Goal: Task Accomplishment & Management: Manage account settings

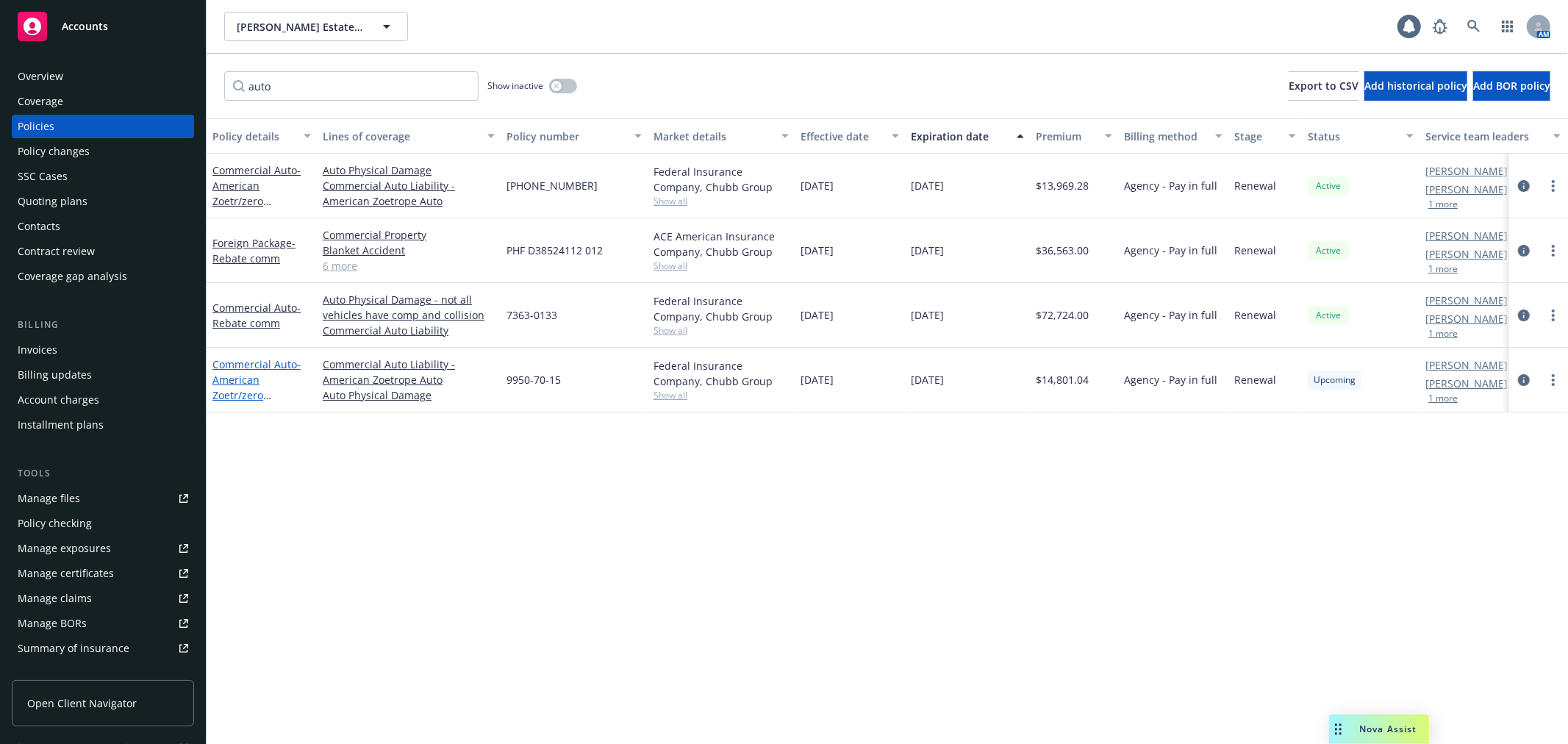
click at [254, 368] on link "Commercial Auto - American Zoetr/zero commission" at bounding box center [256, 388] width 88 height 61
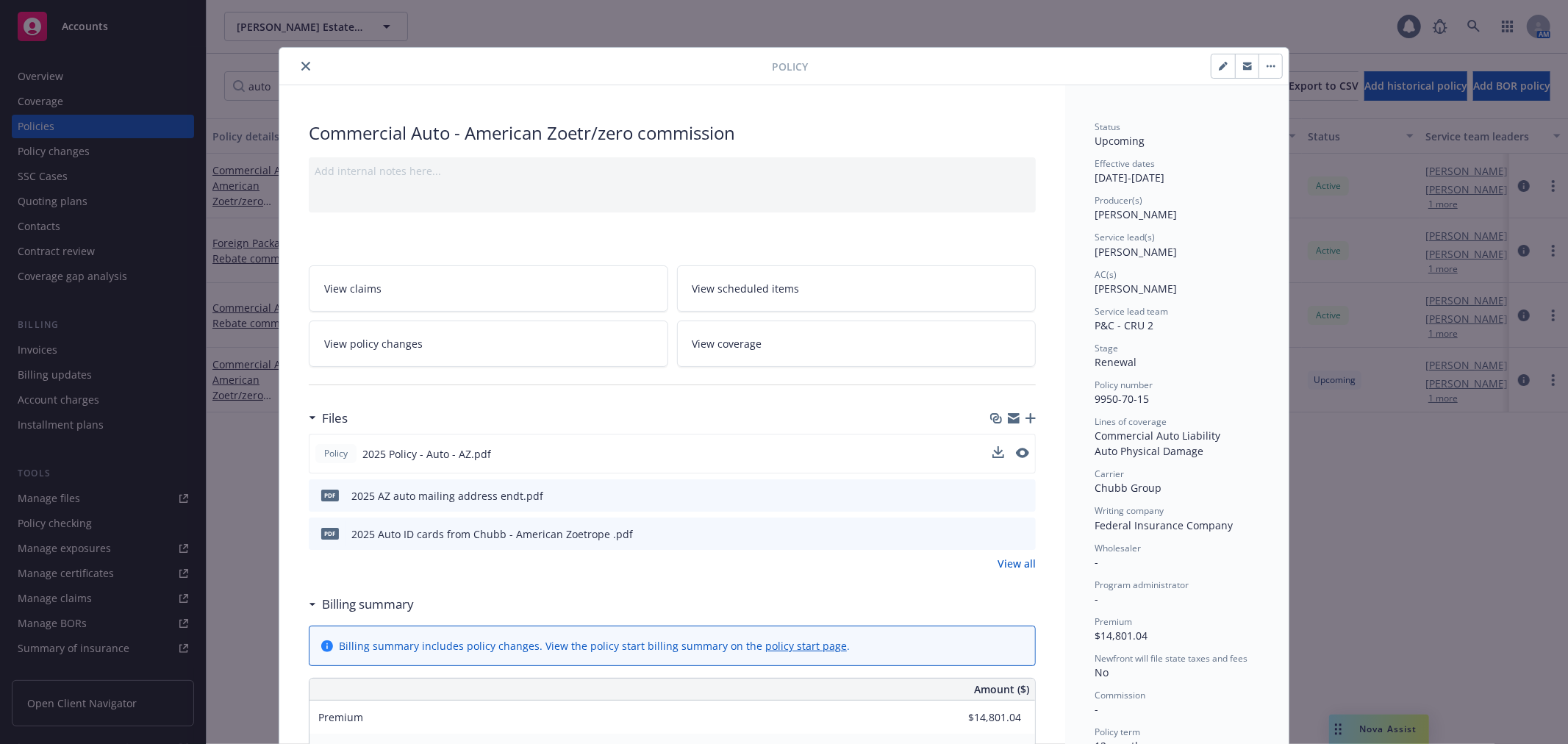
click at [1016, 446] on button at bounding box center [1022, 454] width 13 height 15
click at [1014, 450] on icon "preview file" at bounding box center [1020, 453] width 13 height 11
click at [304, 70] on icon "close" at bounding box center [306, 67] width 9 height 9
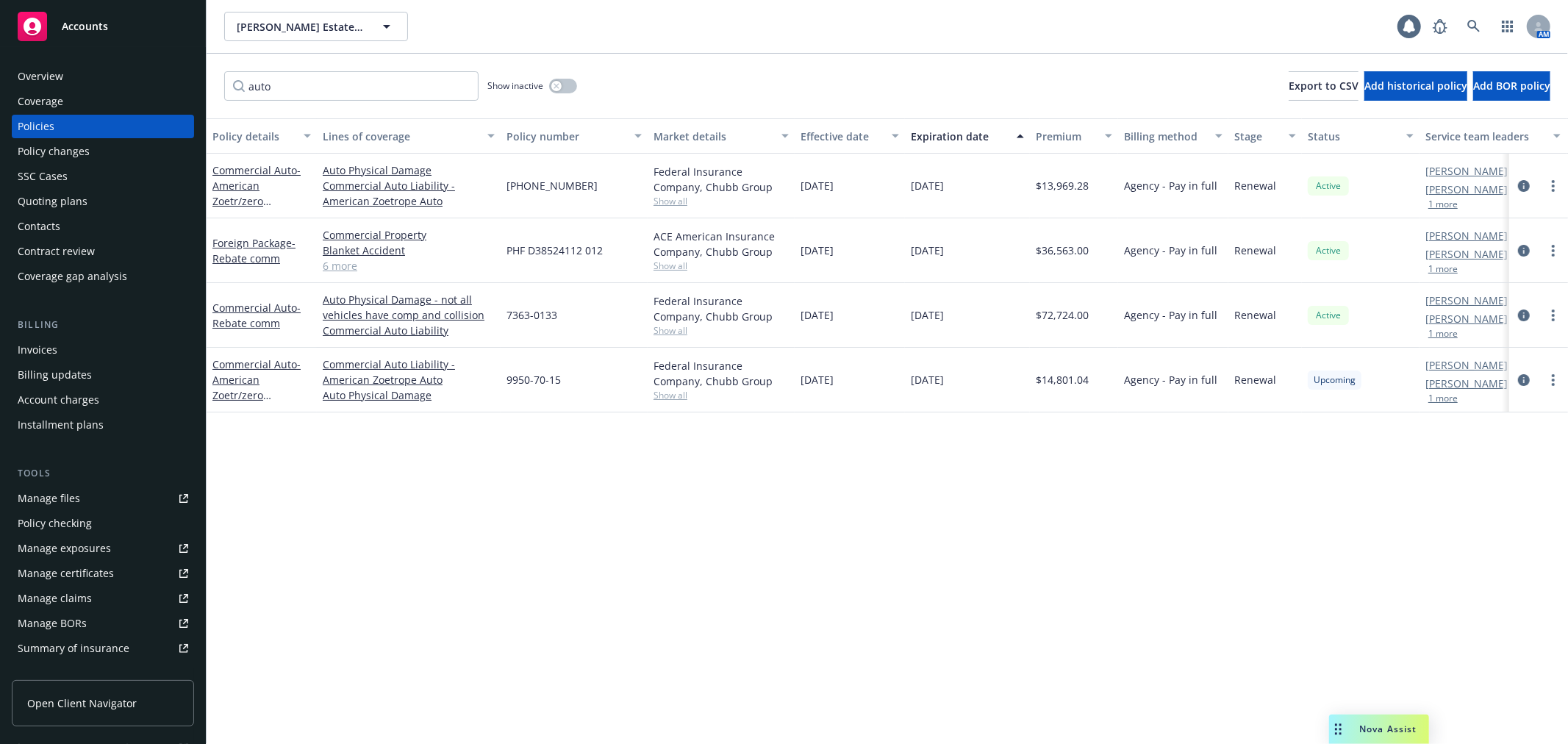
click at [123, 150] on div "Policy changes" at bounding box center [102, 151] width 170 height 23
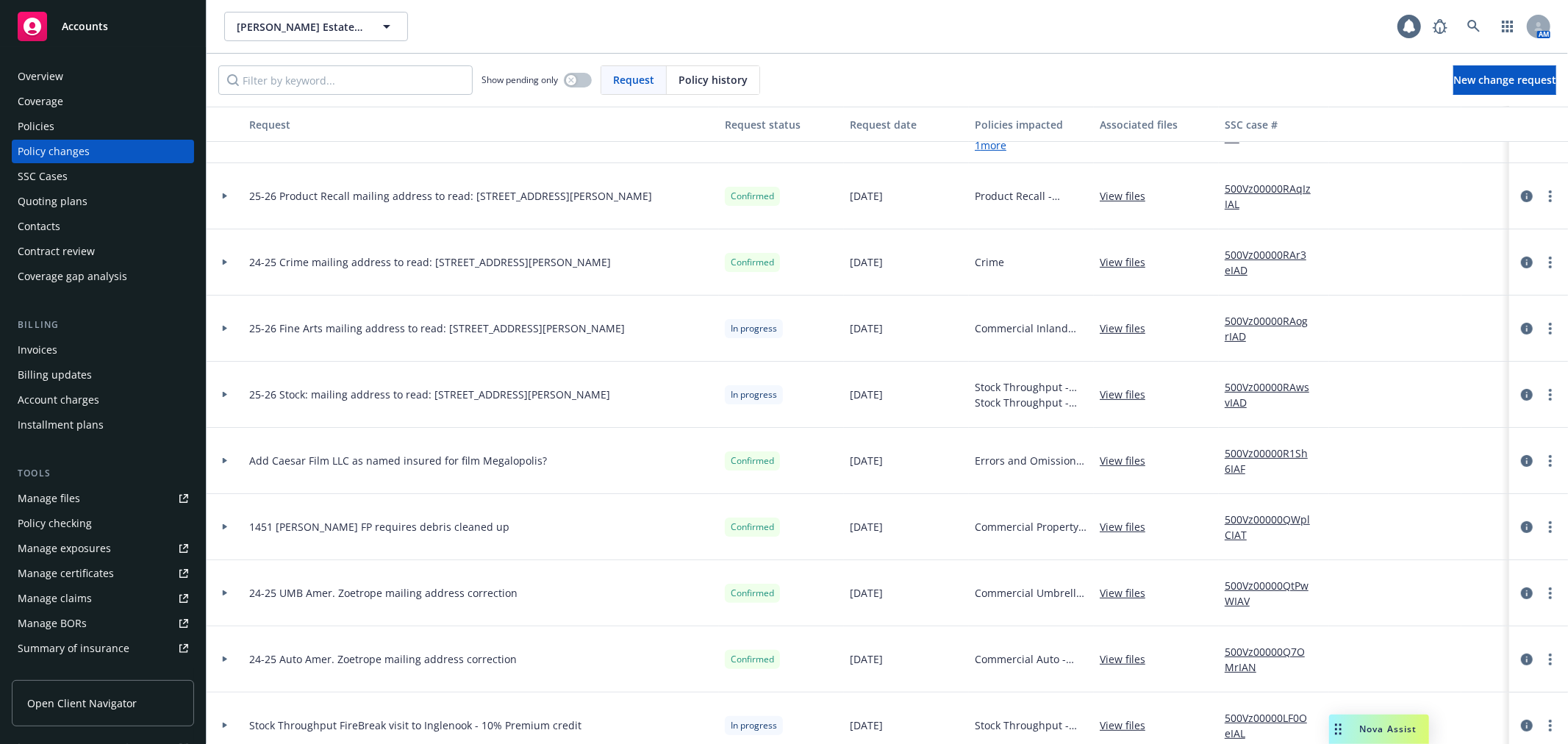
scroll to position [245, 0]
click at [582, 79] on button "button" at bounding box center [577, 80] width 28 height 14
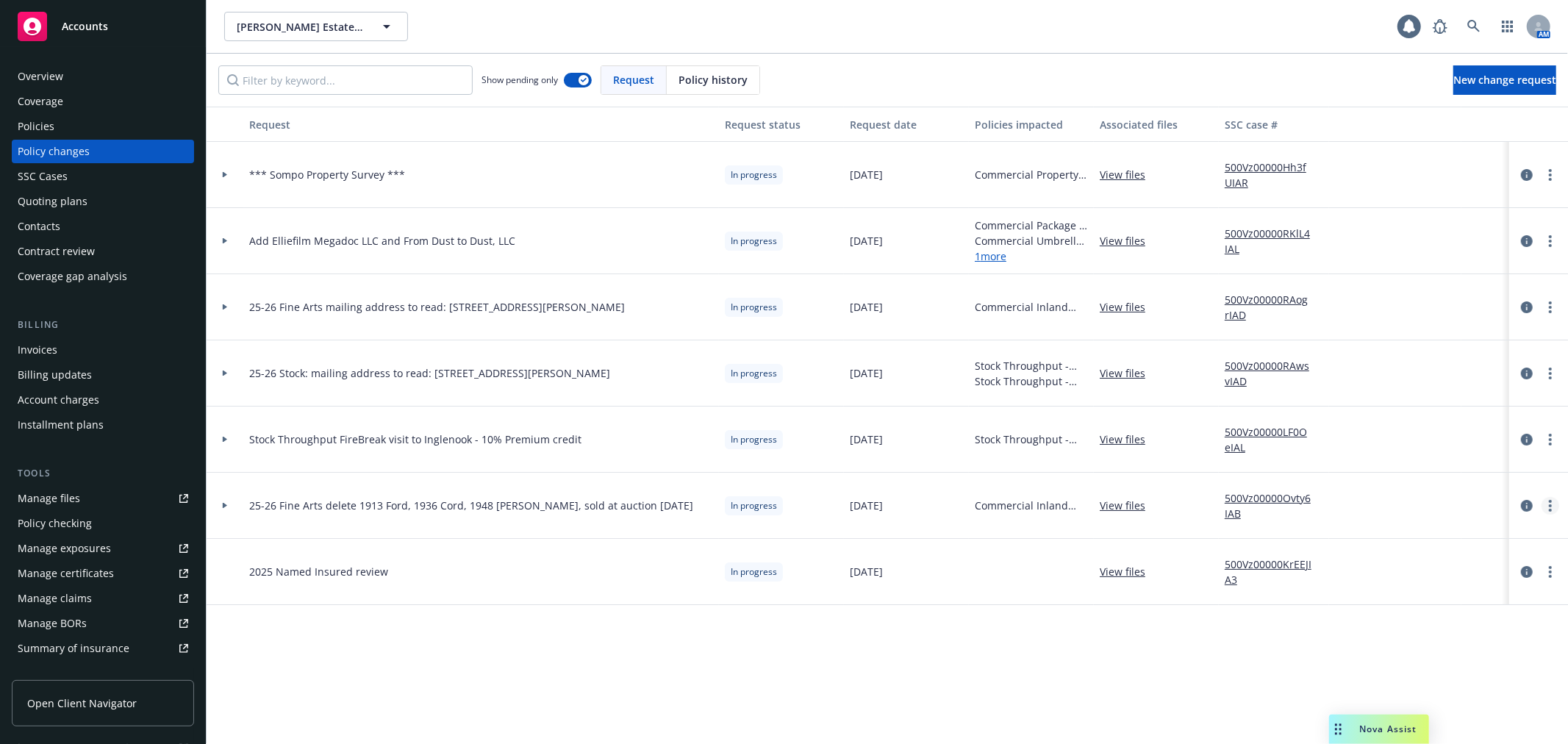
click at [1549, 505] on circle "more" at bounding box center [1550, 506] width 3 height 3
click at [1437, 627] on link "Resume workflow" at bounding box center [1432, 624] width 252 height 30
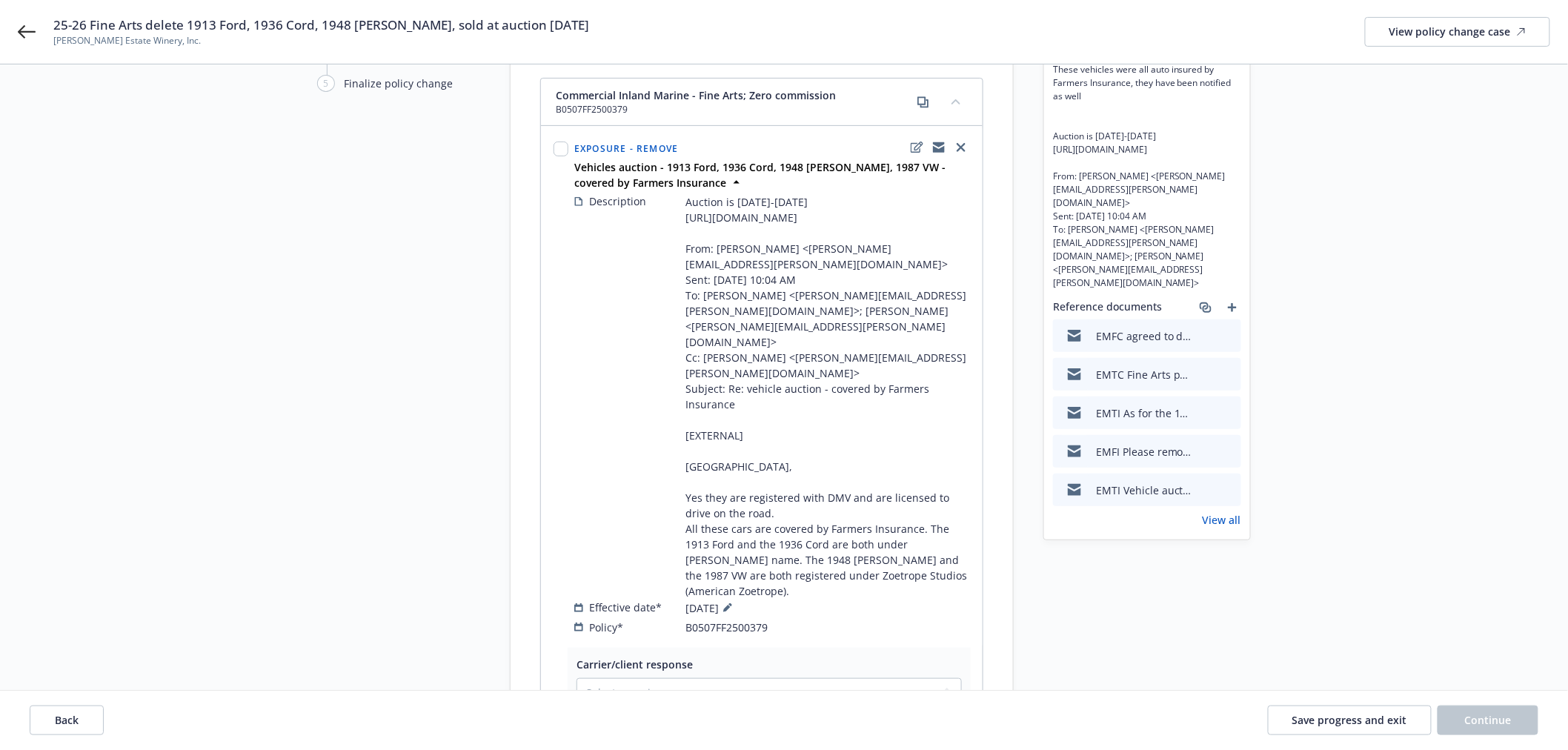
scroll to position [329, 0]
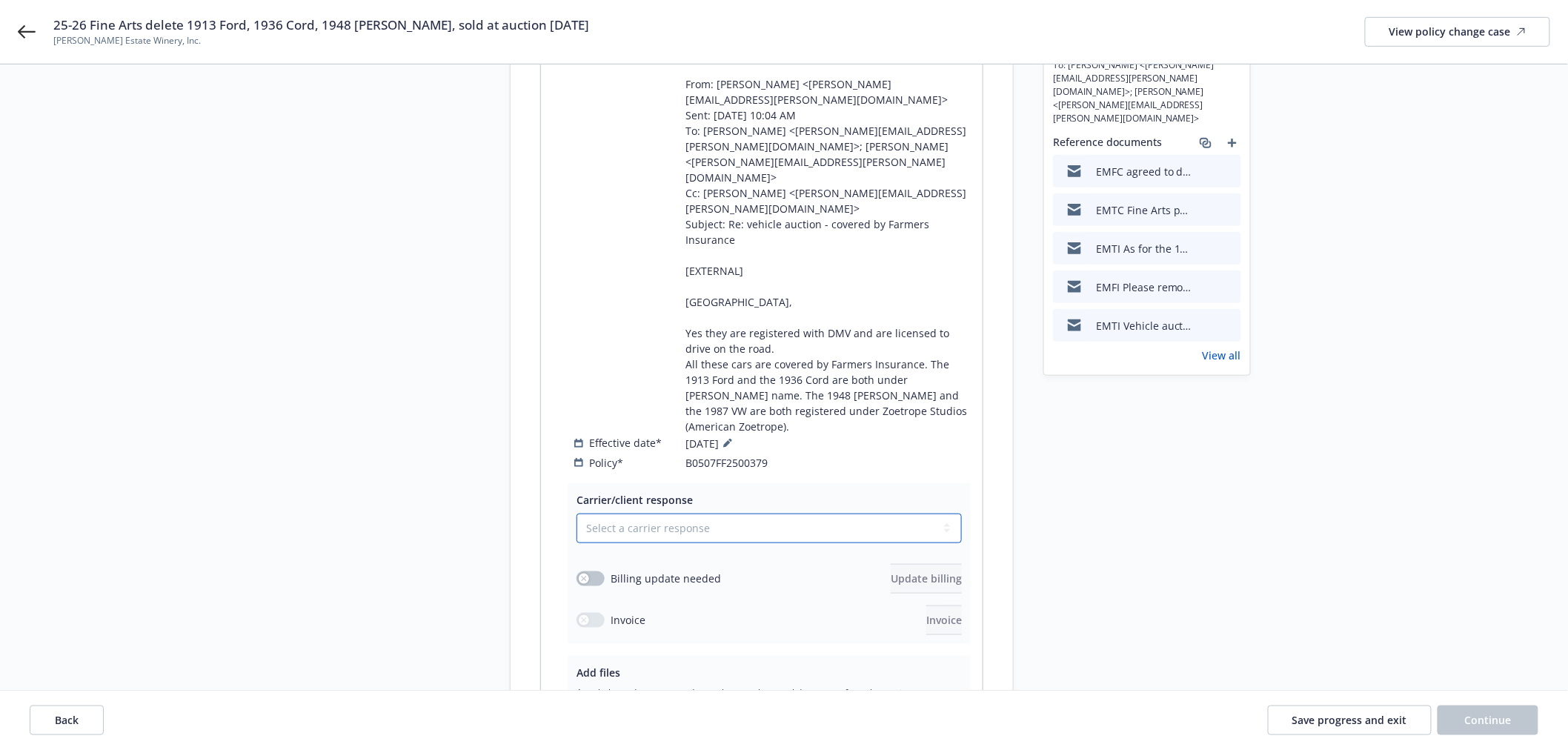
click at [625, 513] on select "Select a carrier response Accepted Accepted with revision No endorsement needed…" at bounding box center [769, 528] width 386 height 30
select select "ACCEPTED"
click at [577, 513] on select "Select a carrier response Accepted Accepted with revision No endorsement needed…" at bounding box center [769, 528] width 386 height 30
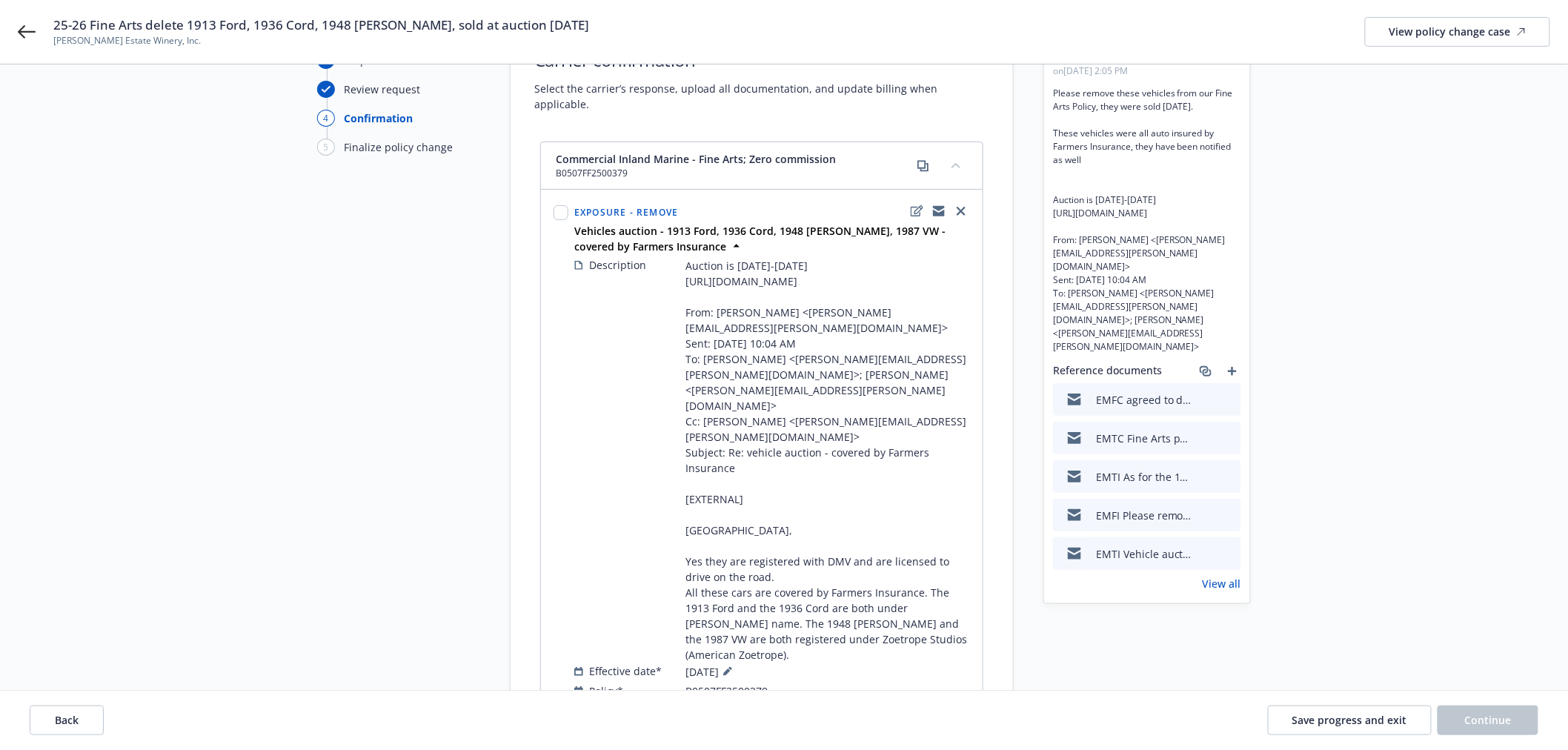
scroll to position [82, 0]
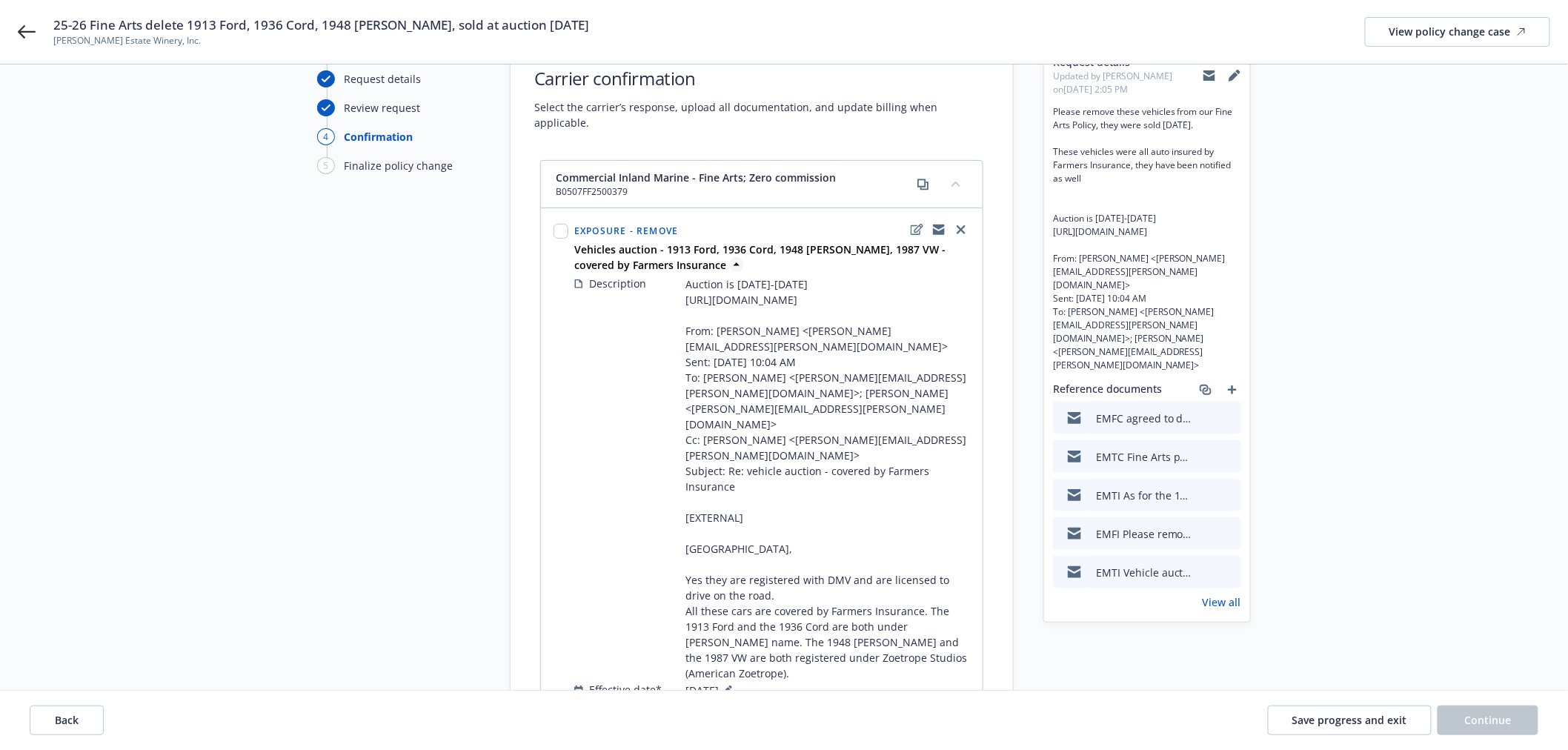
drag, startPoint x: 938, startPoint y: 212, endPoint x: 935, endPoint y: 233, distance: 21.2
click at [938, 225] on icon "copyLogging" at bounding box center [939, 227] width 12 height 5
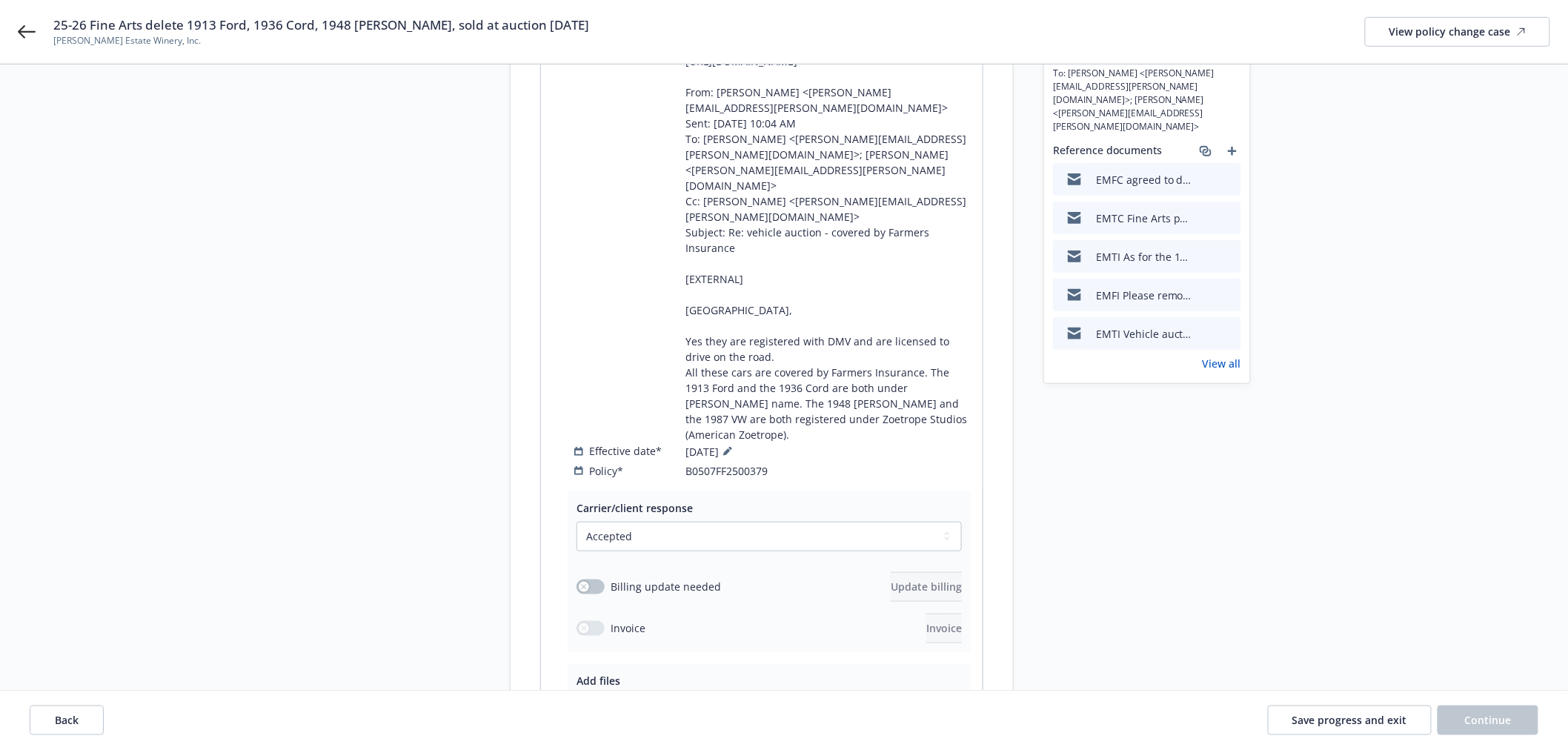
scroll to position [329, 0]
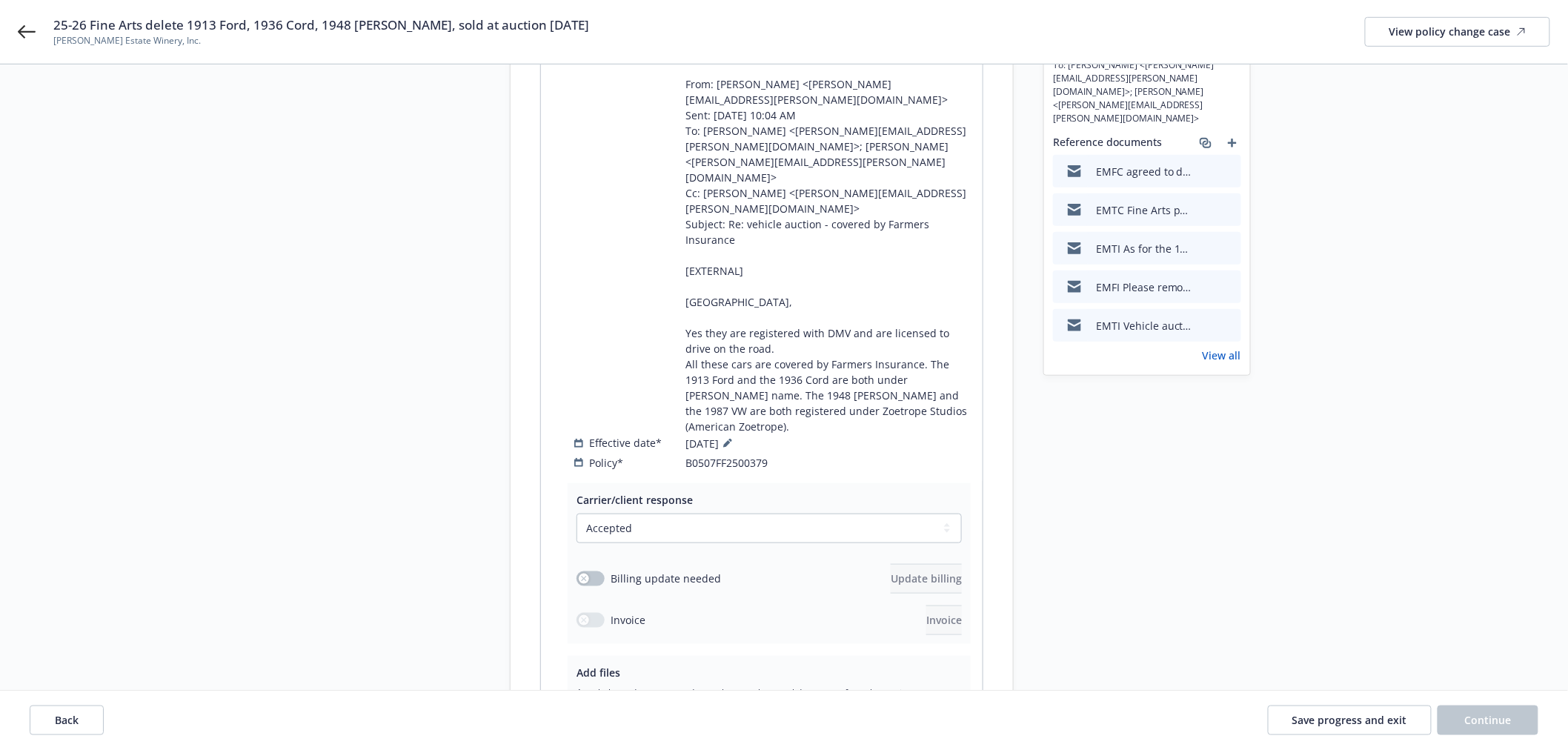
click at [660, 706] on div "Upload new files" at bounding box center [671, 726] width 187 height 40
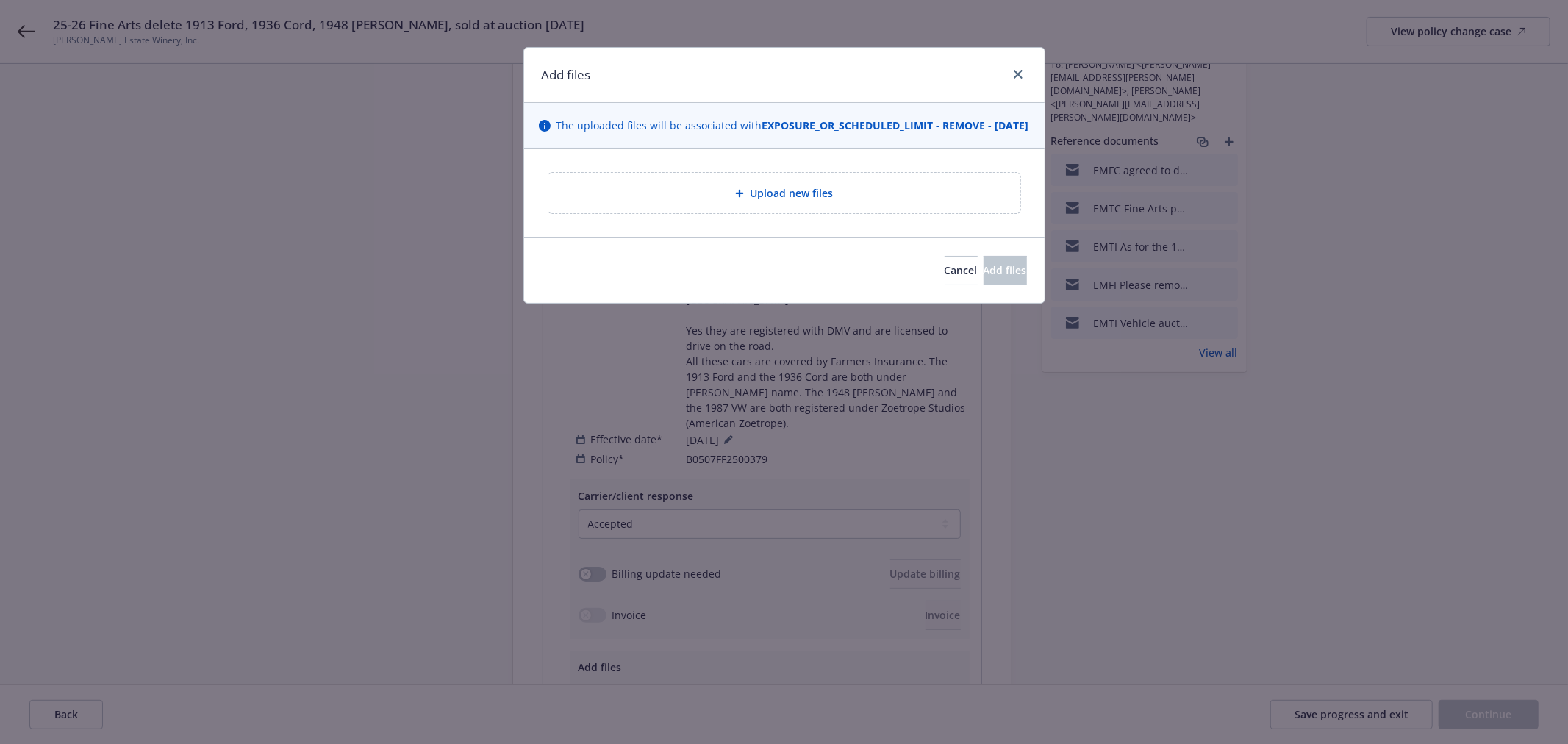
click at [789, 197] on div "Upload new files" at bounding box center [784, 192] width 472 height 40
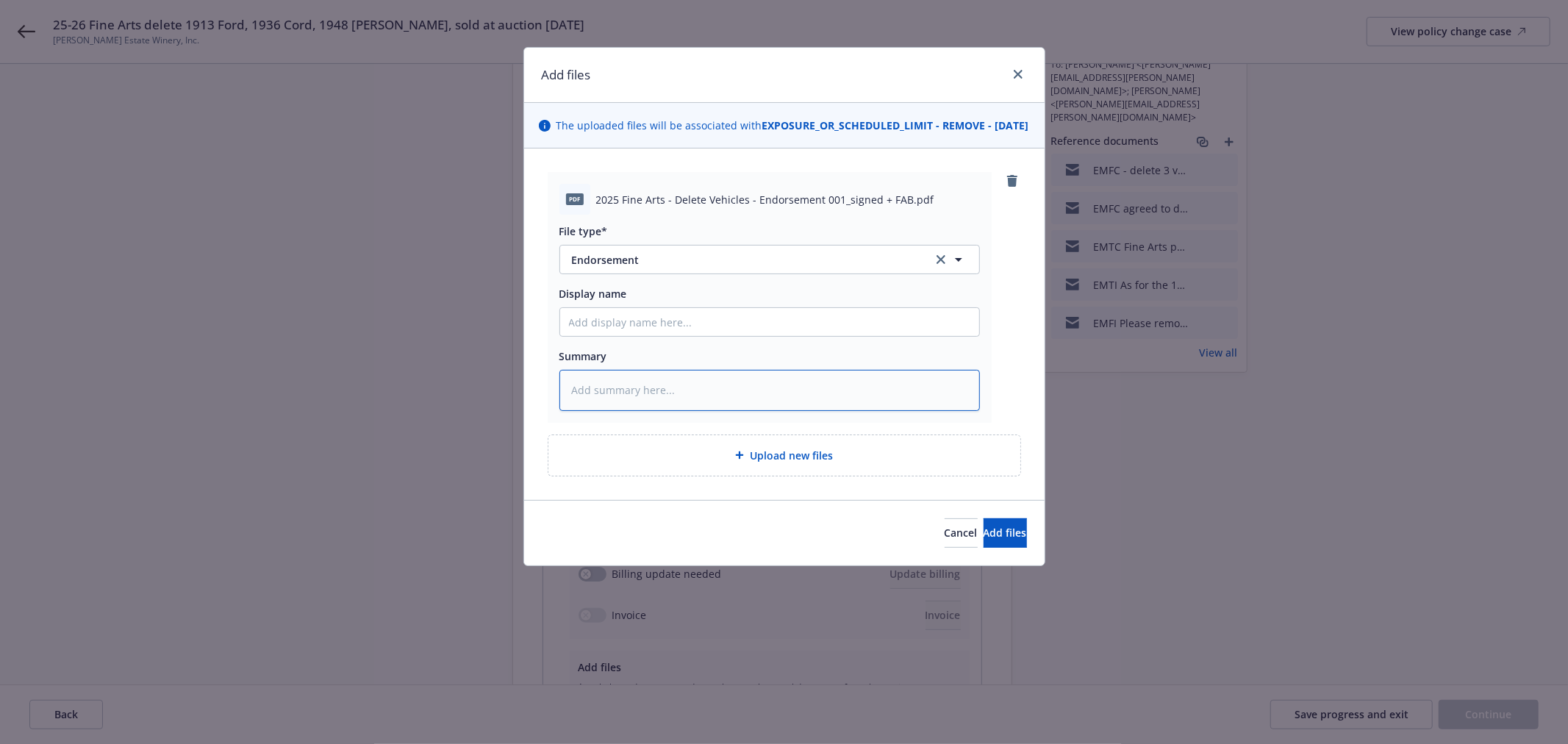
click at [645, 410] on textarea at bounding box center [769, 389] width 420 height 40
paste textarea "Return Premium: USD 3,669.00"
type textarea "x"
type textarea "Return Premium: USD 3,669.00"
click at [988, 539] on span "Add files" at bounding box center [1004, 533] width 43 height 14
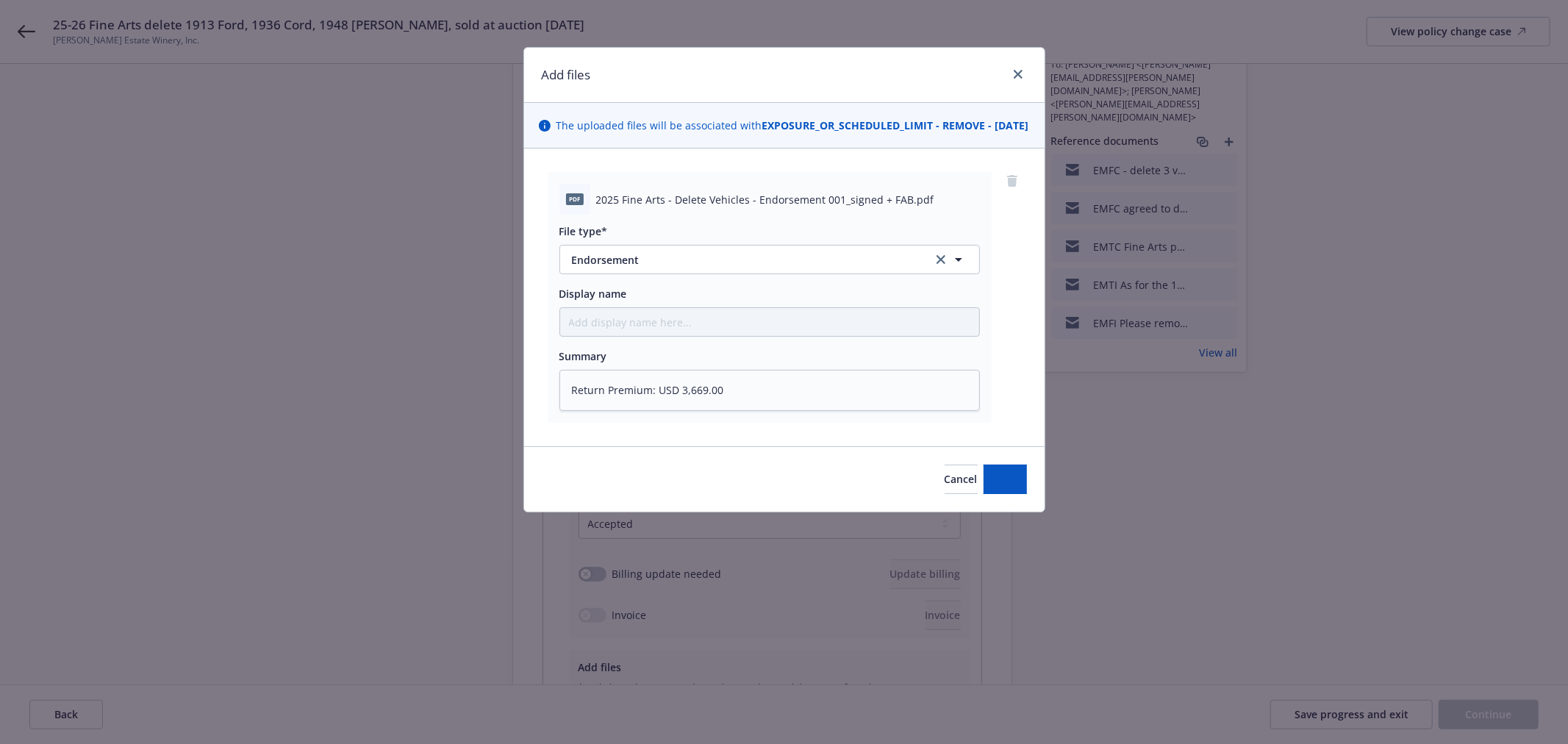
type textarea "x"
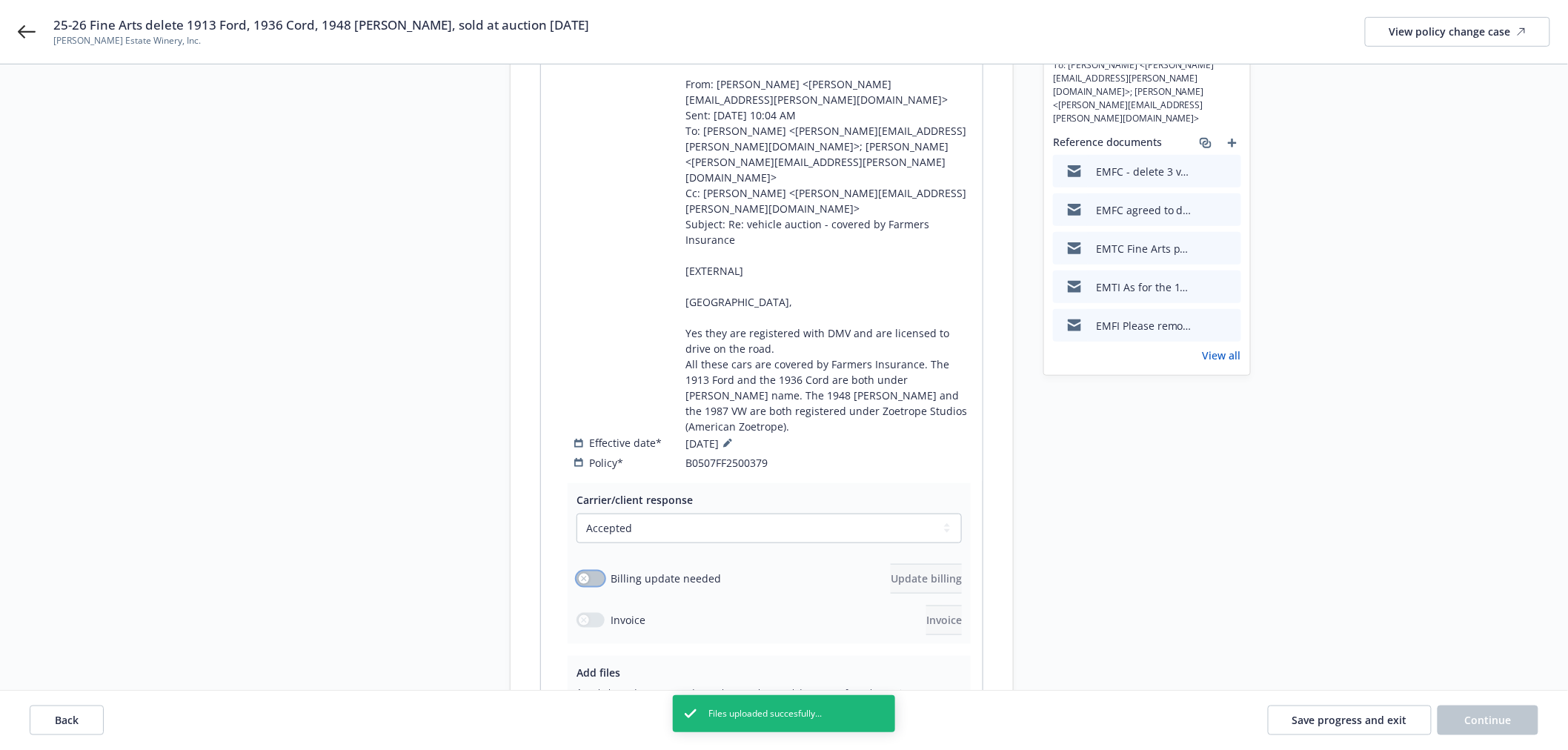
click at [587, 574] on div "button" at bounding box center [584, 579] width 11 height 11
click at [894, 571] on span "Update billing" at bounding box center [926, 578] width 71 height 14
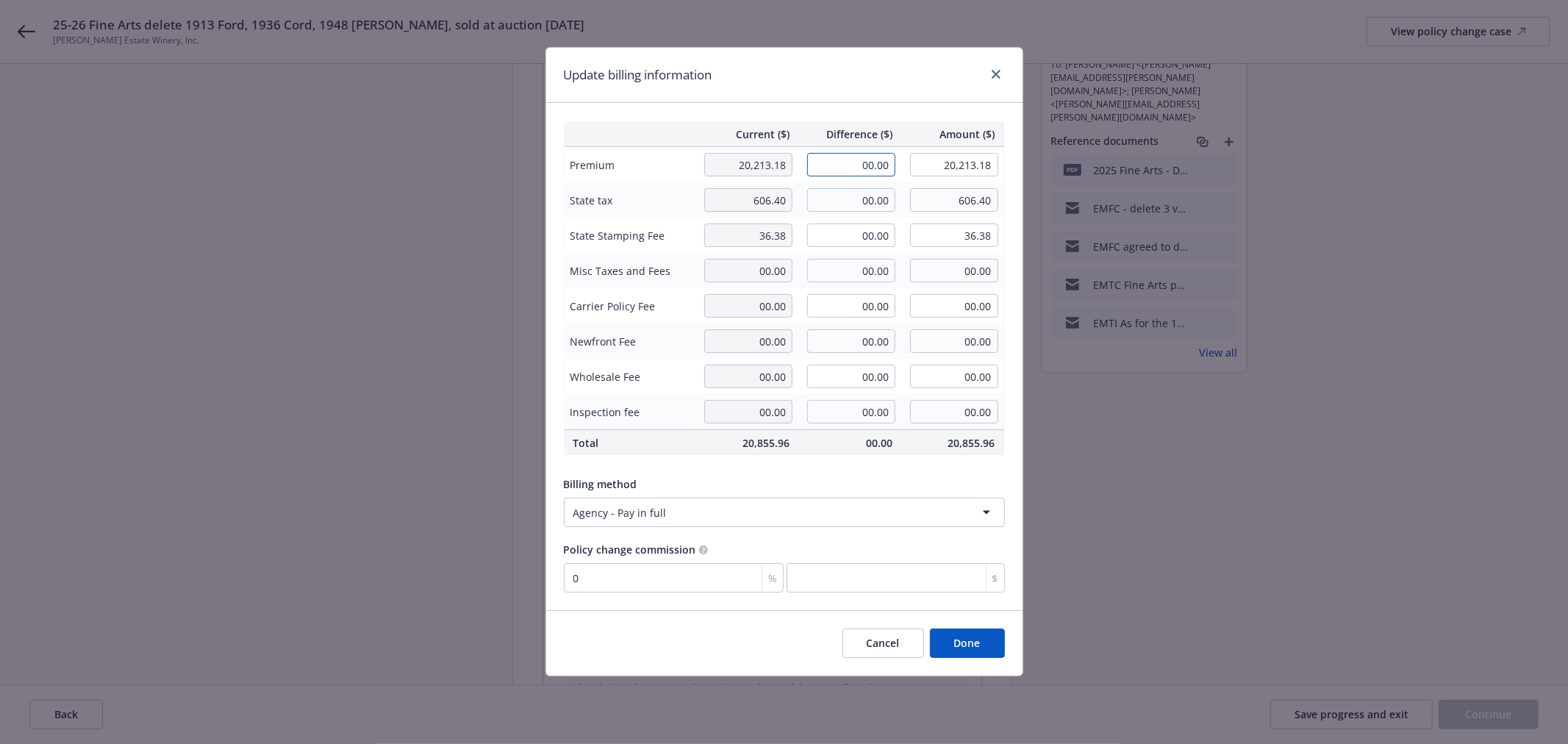
click at [870, 165] on input "00.00" at bounding box center [851, 164] width 88 height 23
type input "3,669.00"
type input "23,882.18"
type input "0"
click at [981, 639] on button "Done" at bounding box center [967, 643] width 75 height 30
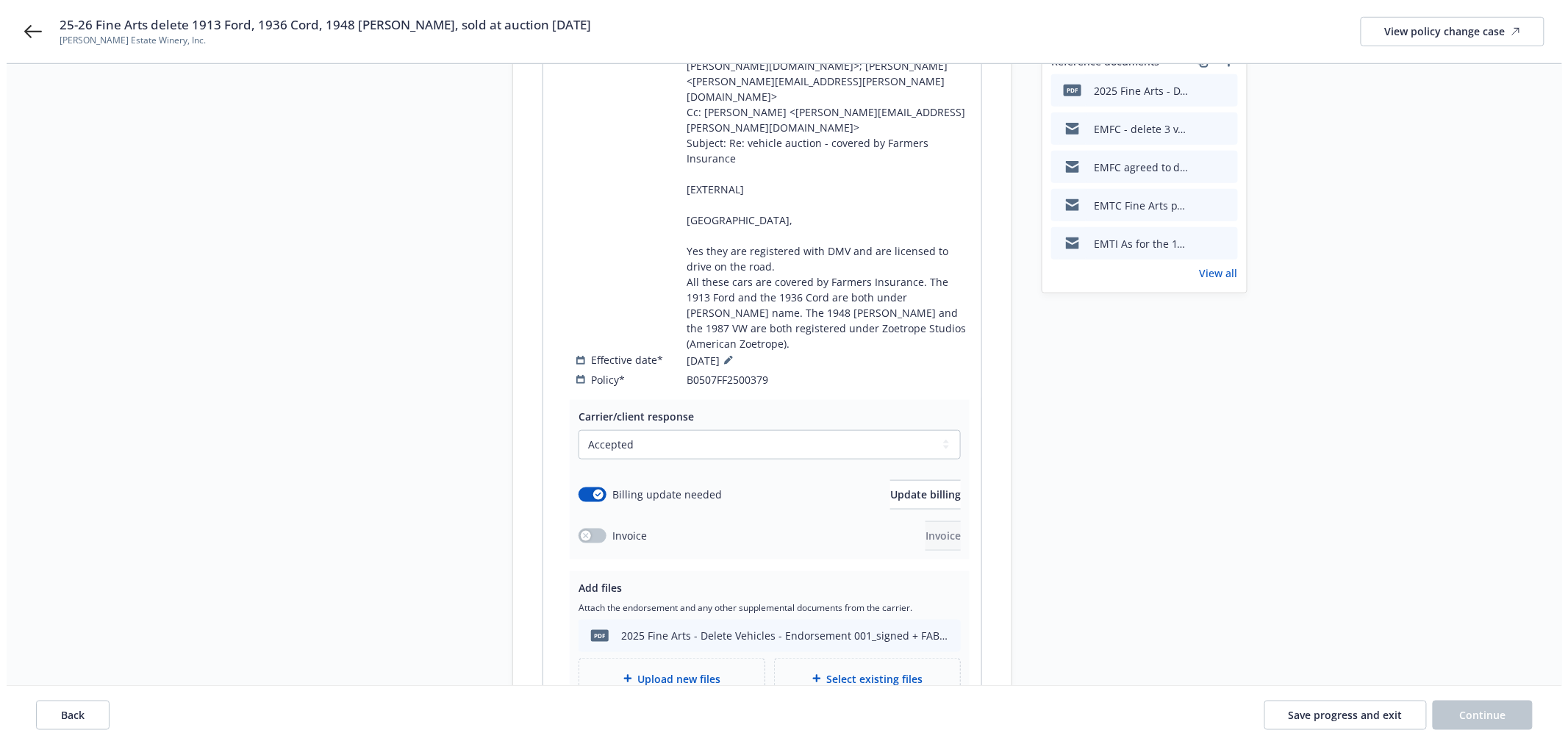
scroll to position [538, 0]
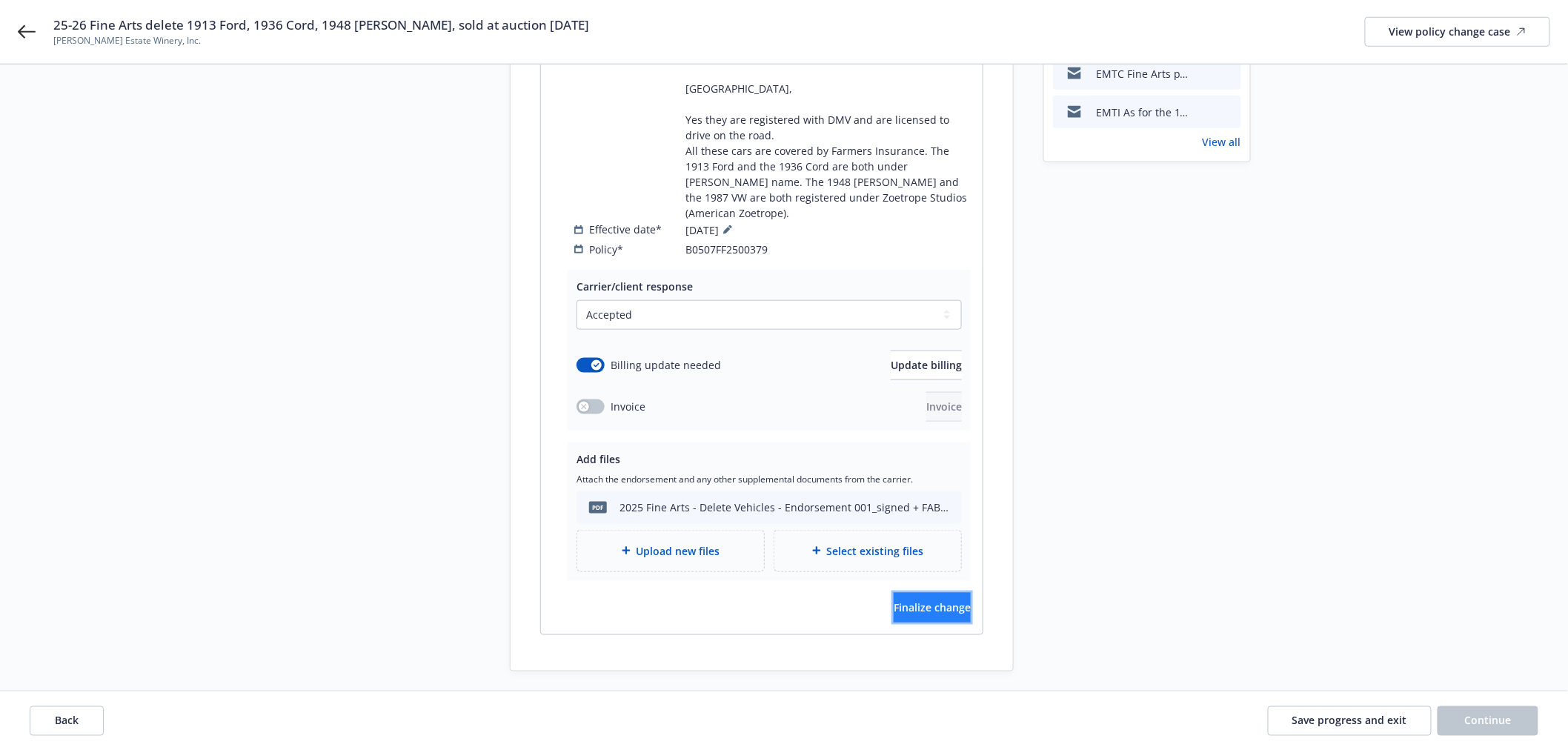
click at [935, 593] on button "Finalize change" at bounding box center [932, 607] width 77 height 30
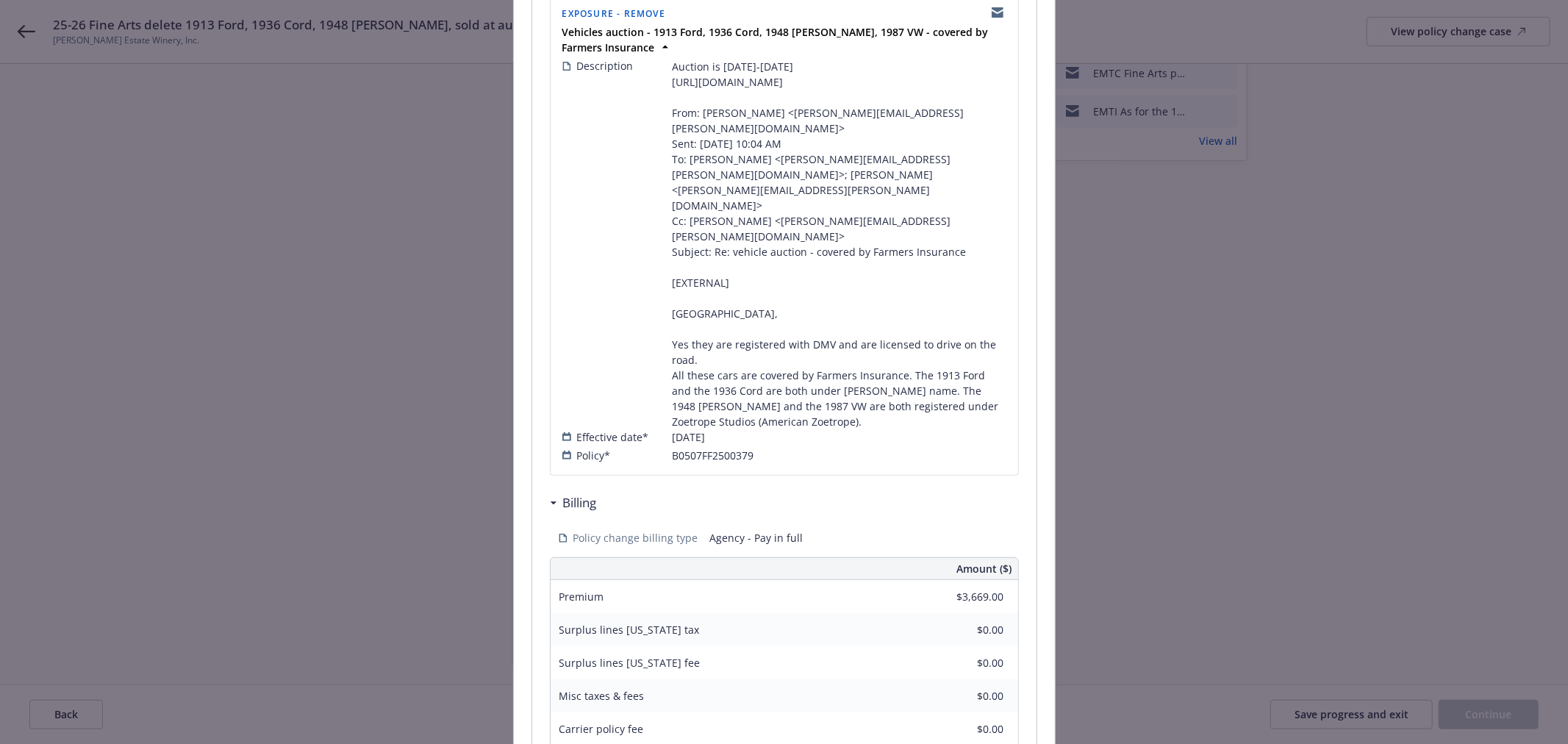
scroll to position [539, 0]
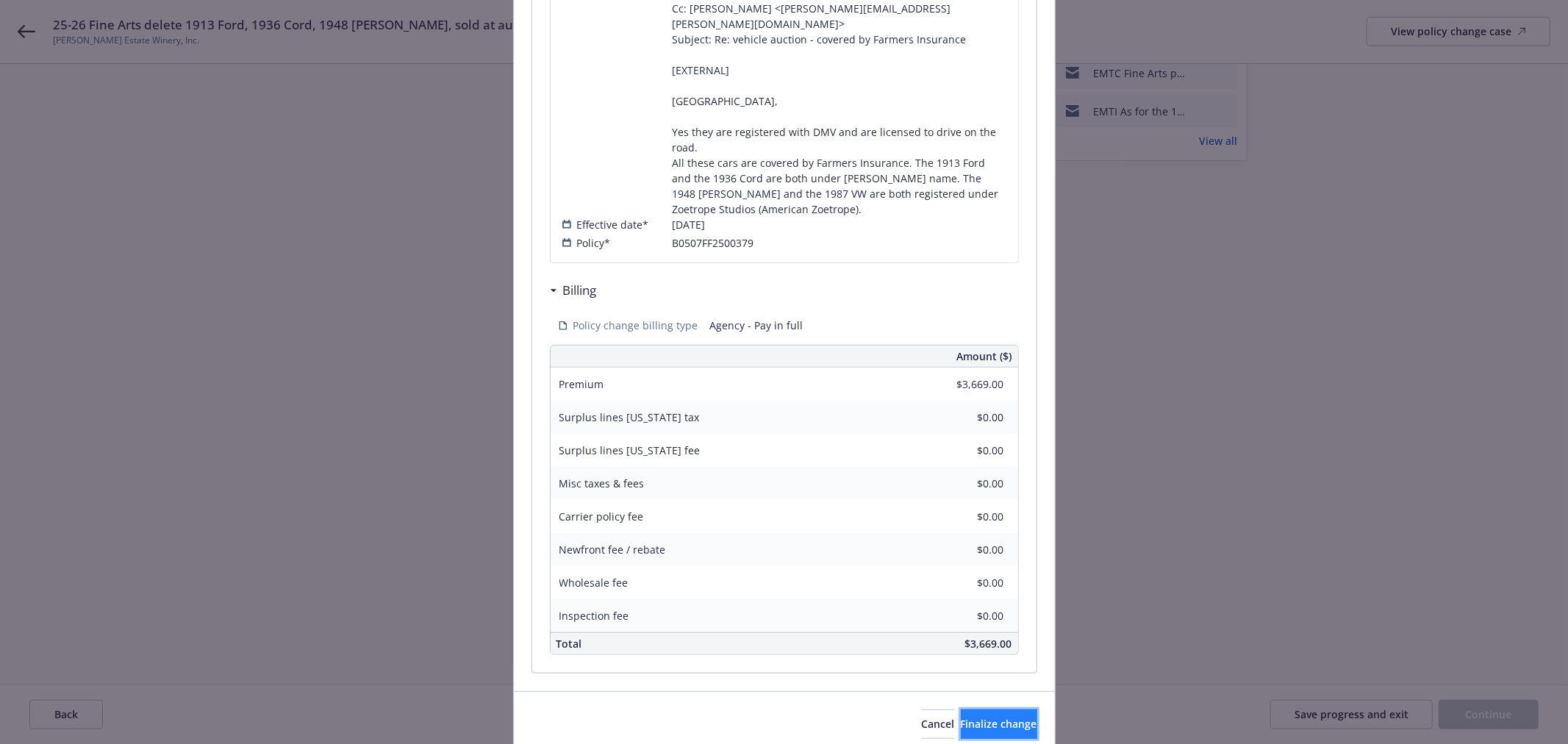
click at [974, 717] on span "Finalize change" at bounding box center [998, 724] width 77 height 14
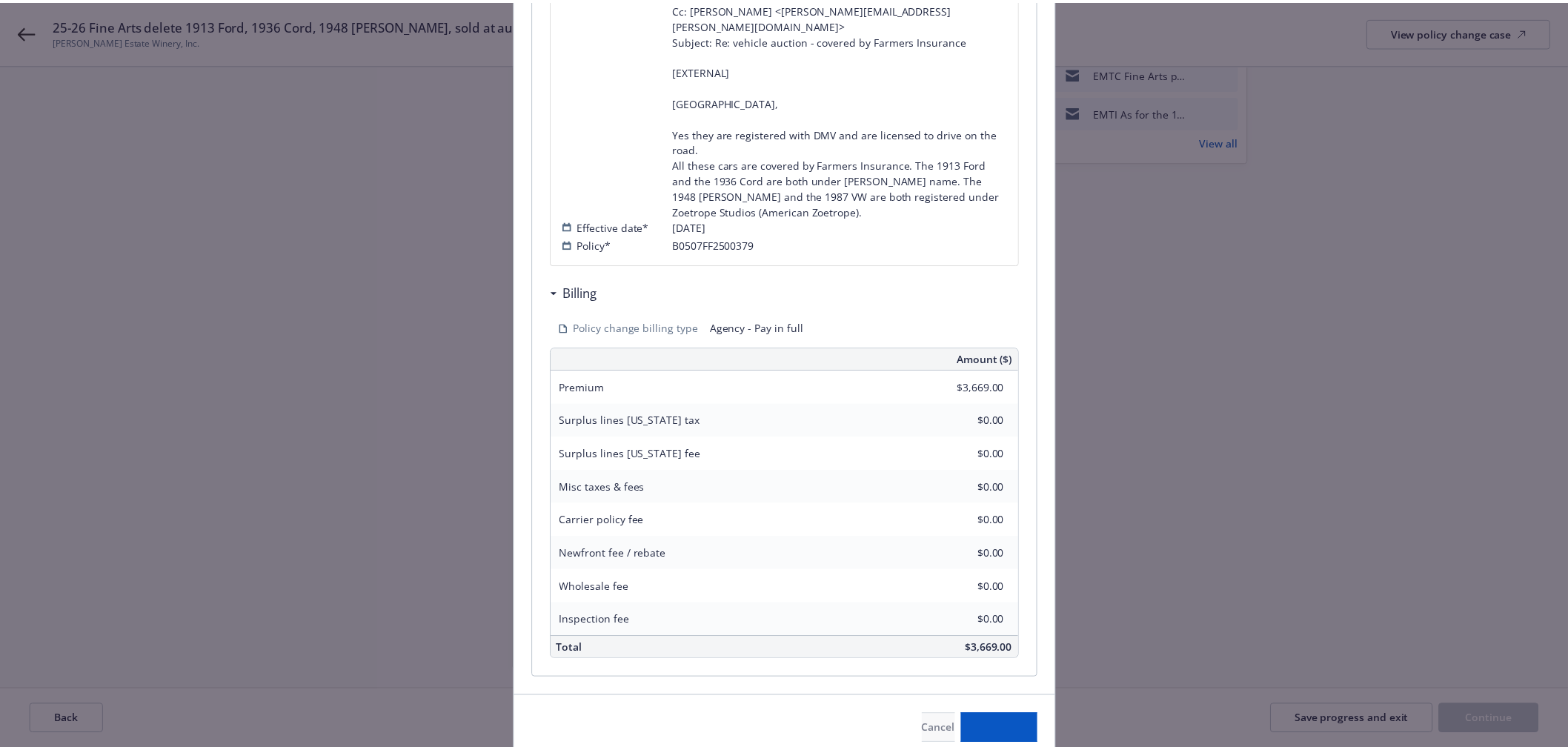
scroll to position [526, 0]
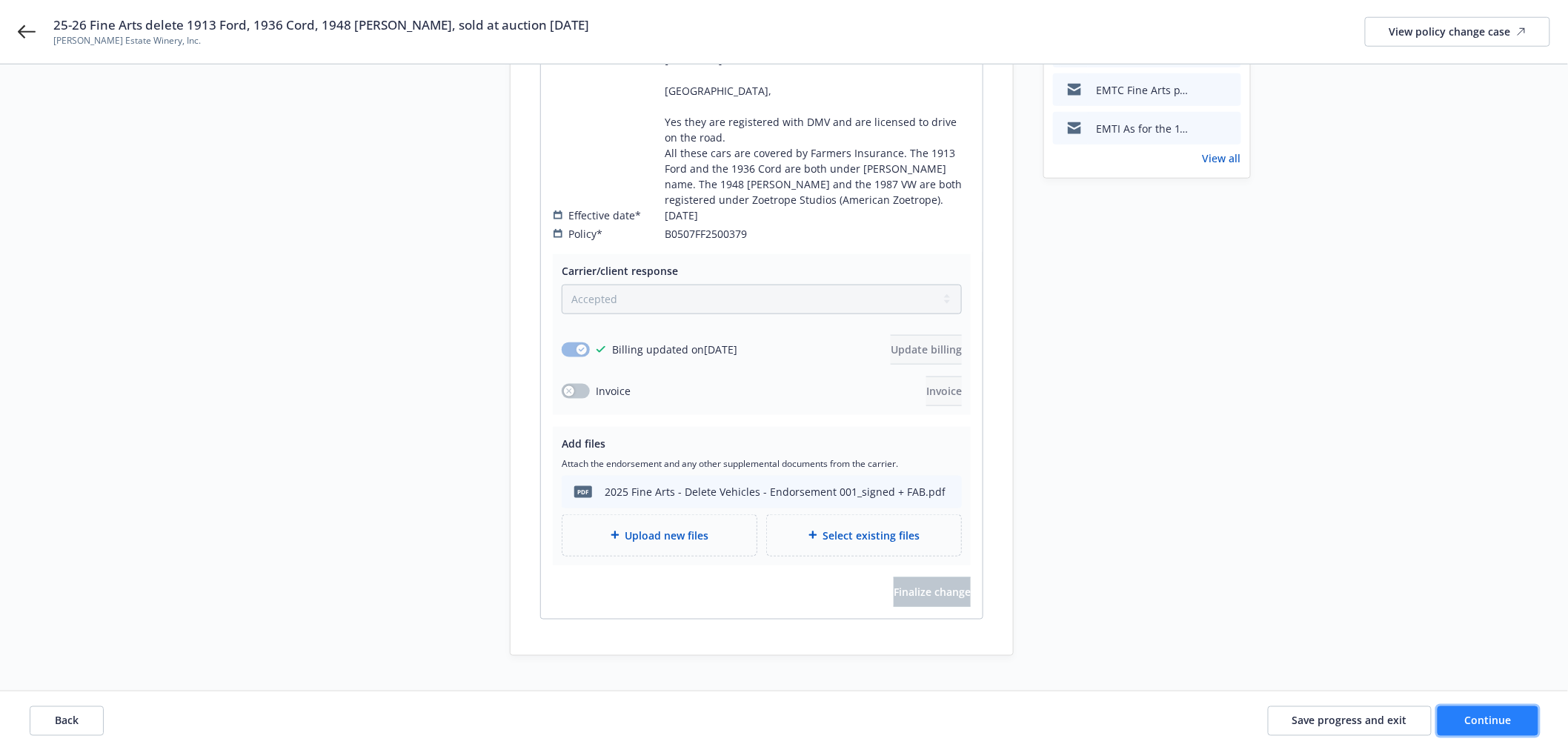
click at [1508, 711] on button "Continue" at bounding box center [1488, 720] width 101 height 30
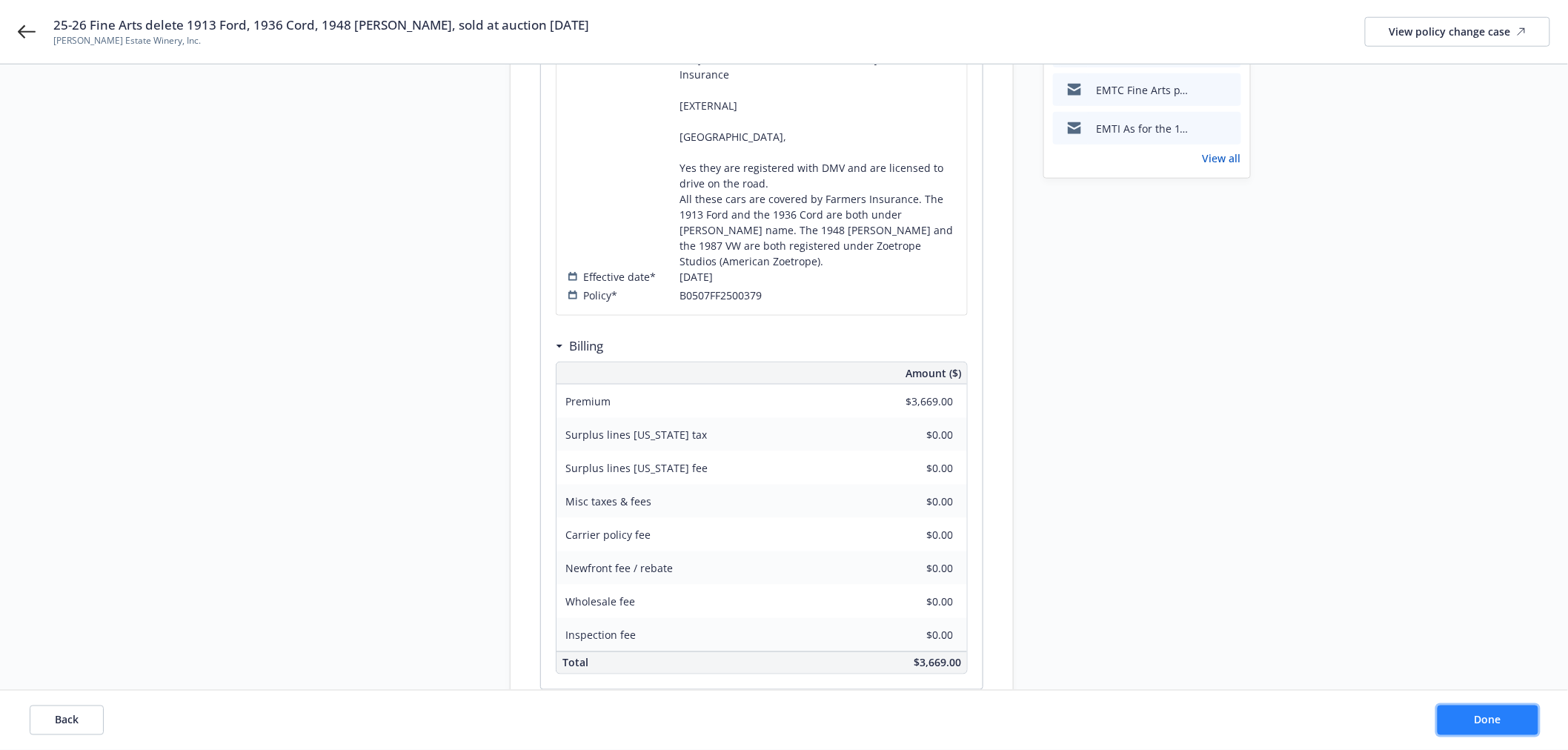
click at [1508, 712] on button "Done" at bounding box center [1488, 720] width 101 height 30
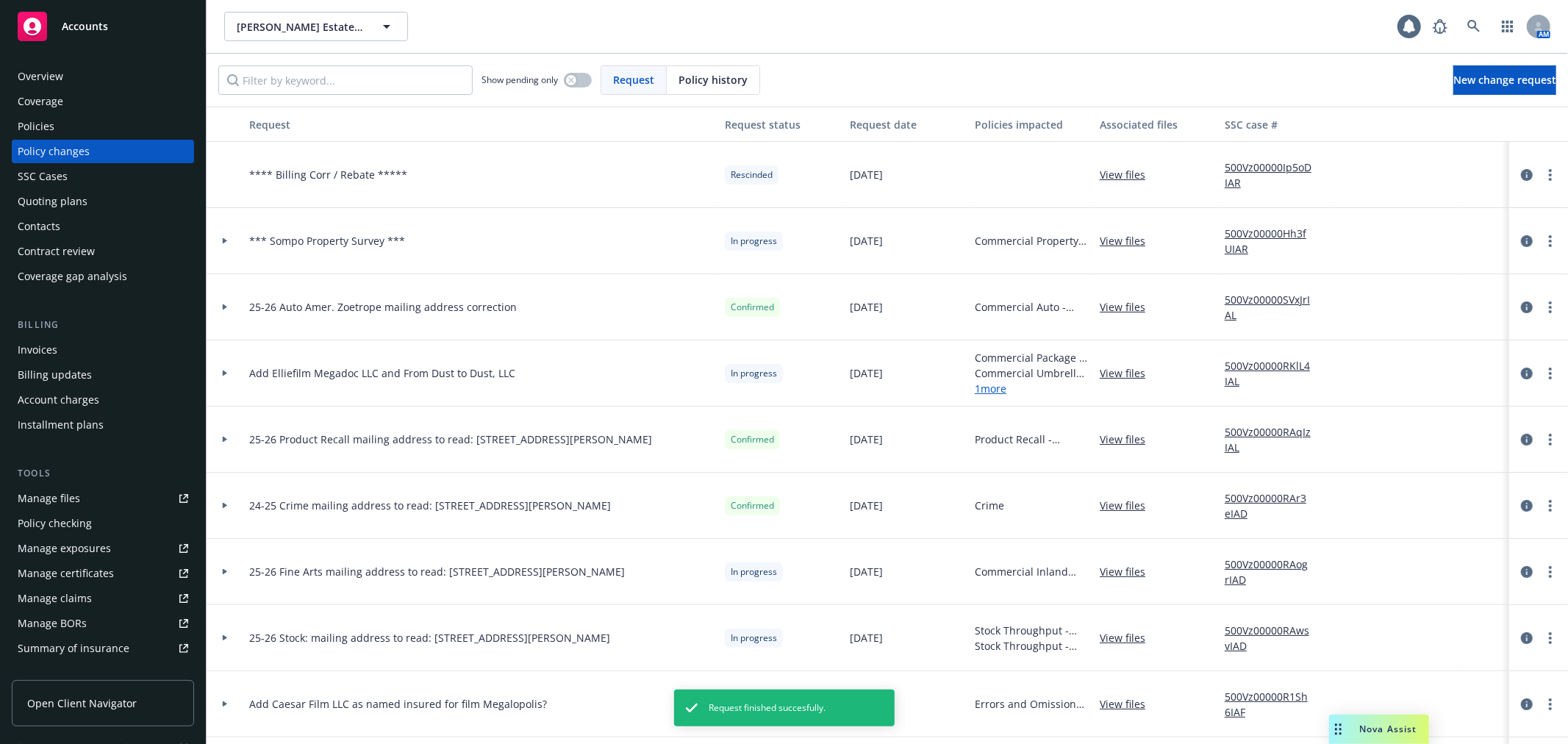
click at [105, 123] on div "Policies" at bounding box center [102, 126] width 170 height 23
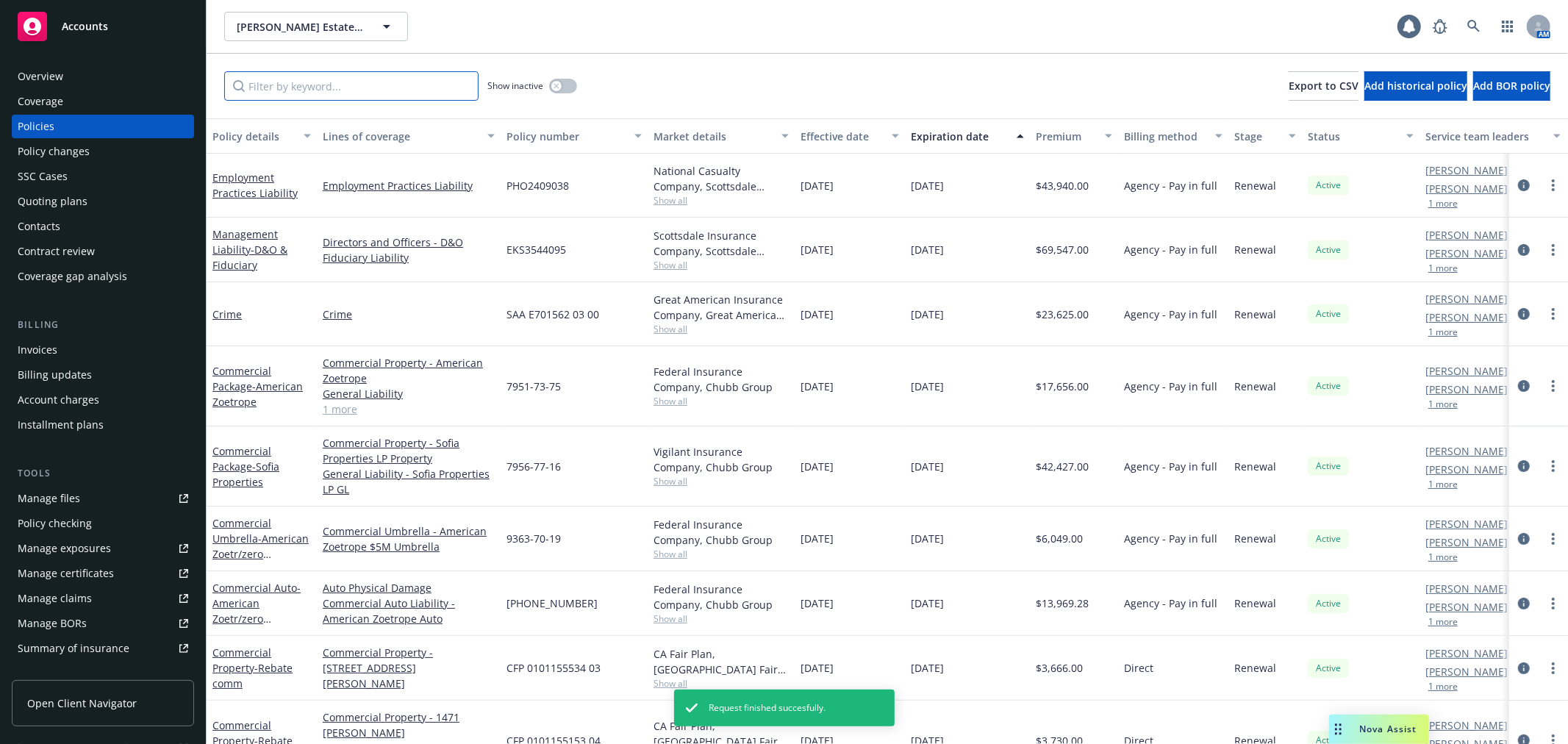
click at [259, 98] on input "Filter by keyword..." at bounding box center [351, 86] width 255 height 30
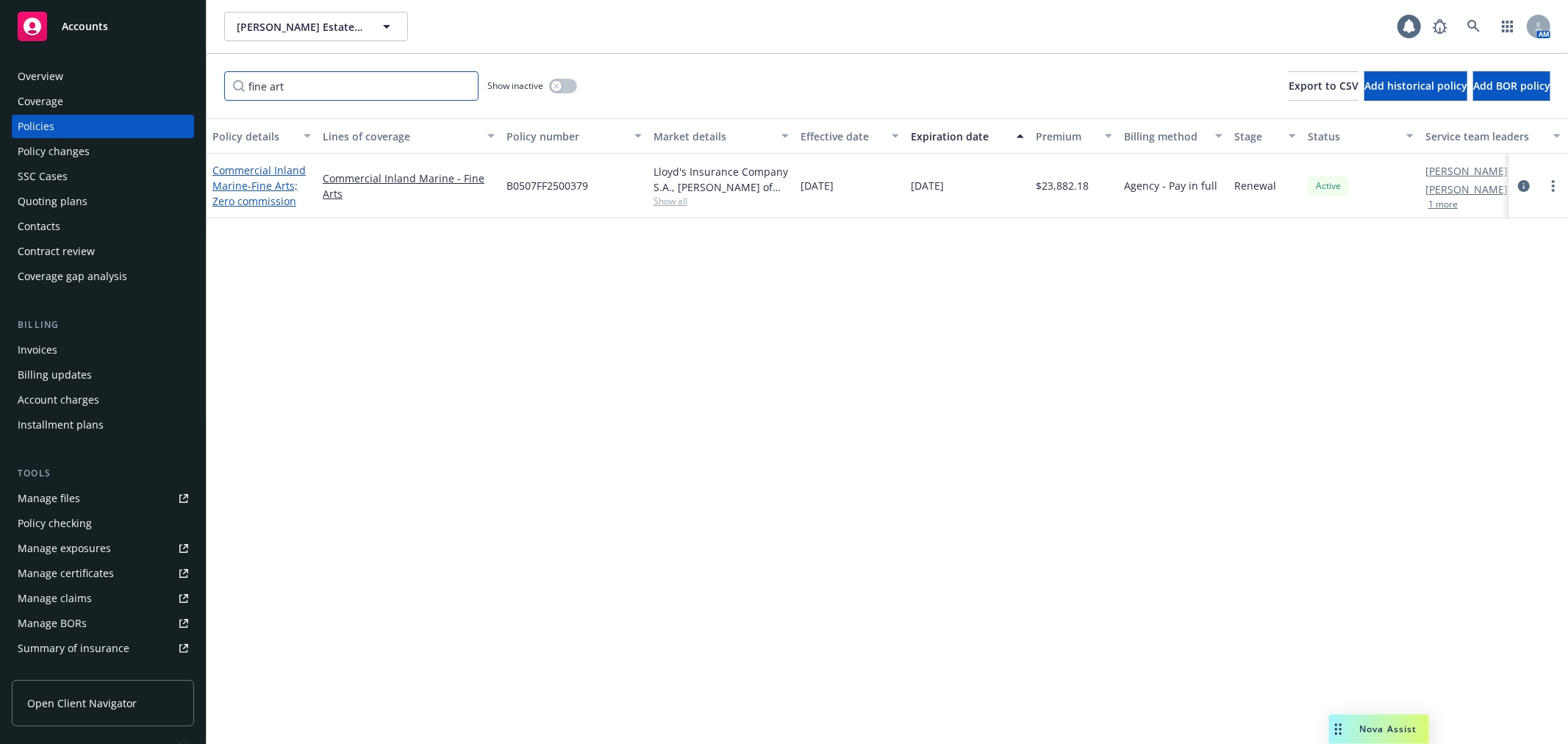
type input "fine art"
click at [267, 186] on span "- Fine Arts; Zero commission" at bounding box center [255, 193] width 86 height 30
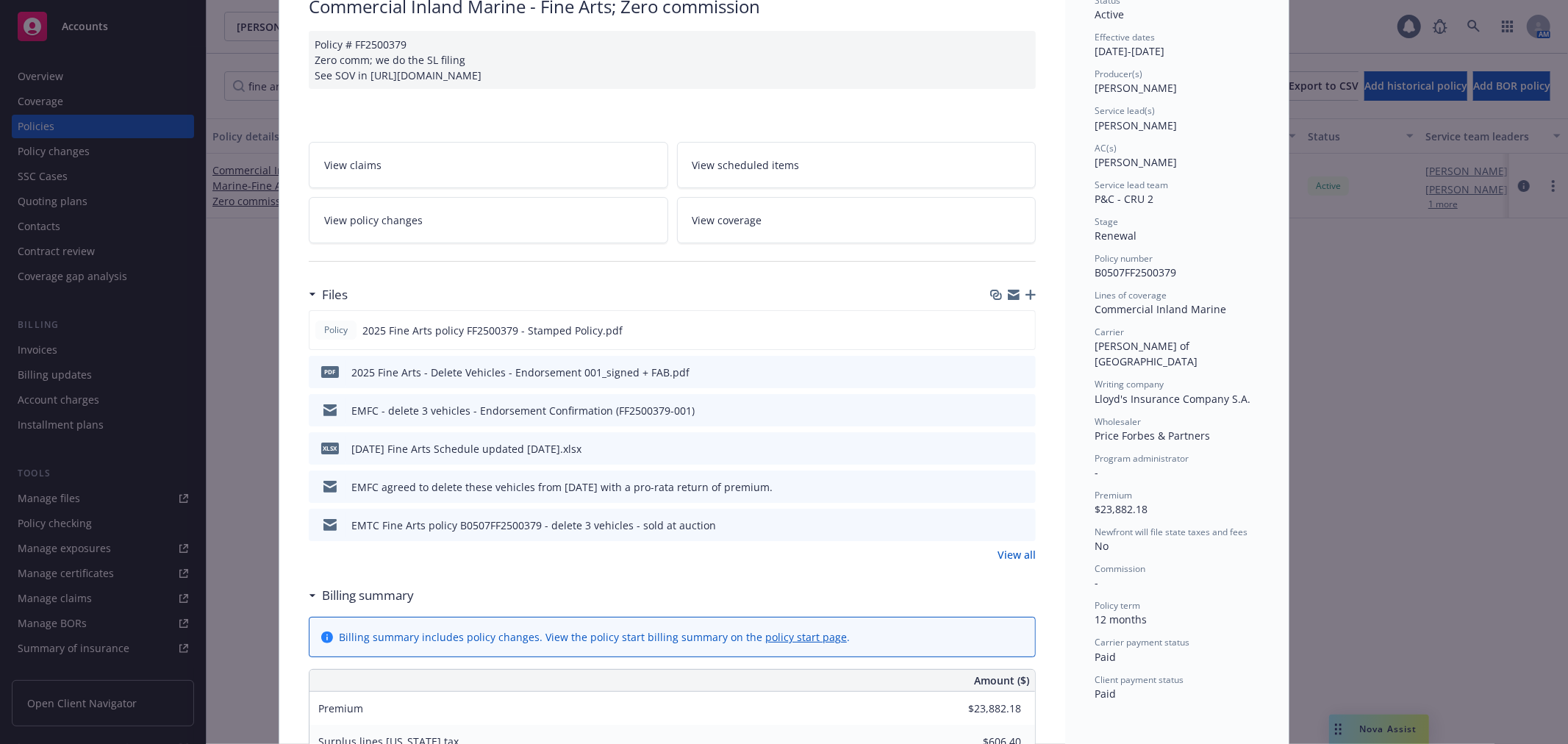
scroll to position [126, 0]
click at [856, 244] on link "View coverage" at bounding box center [857, 220] width 359 height 46
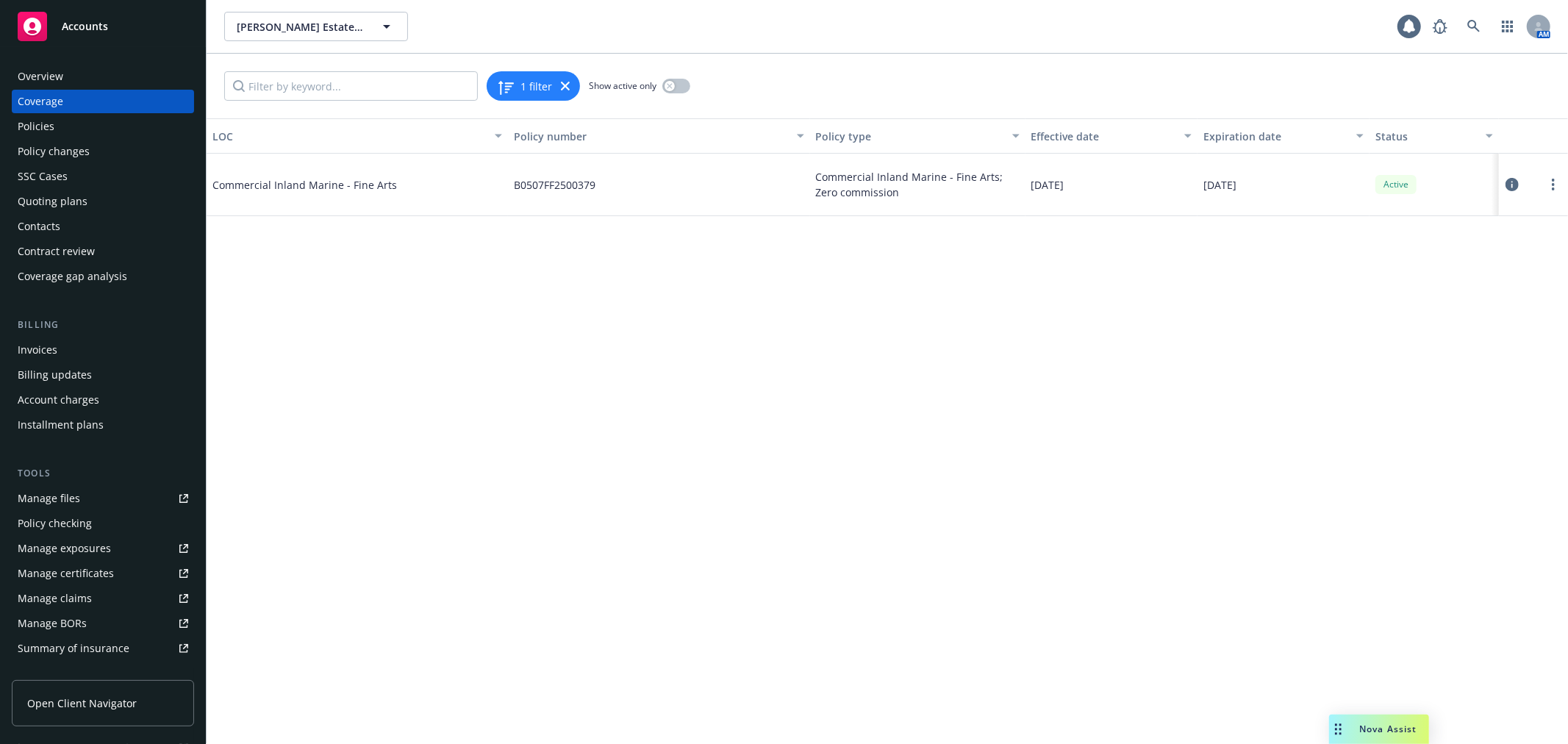
click at [1508, 184] on icon at bounding box center [1511, 184] width 13 height 13
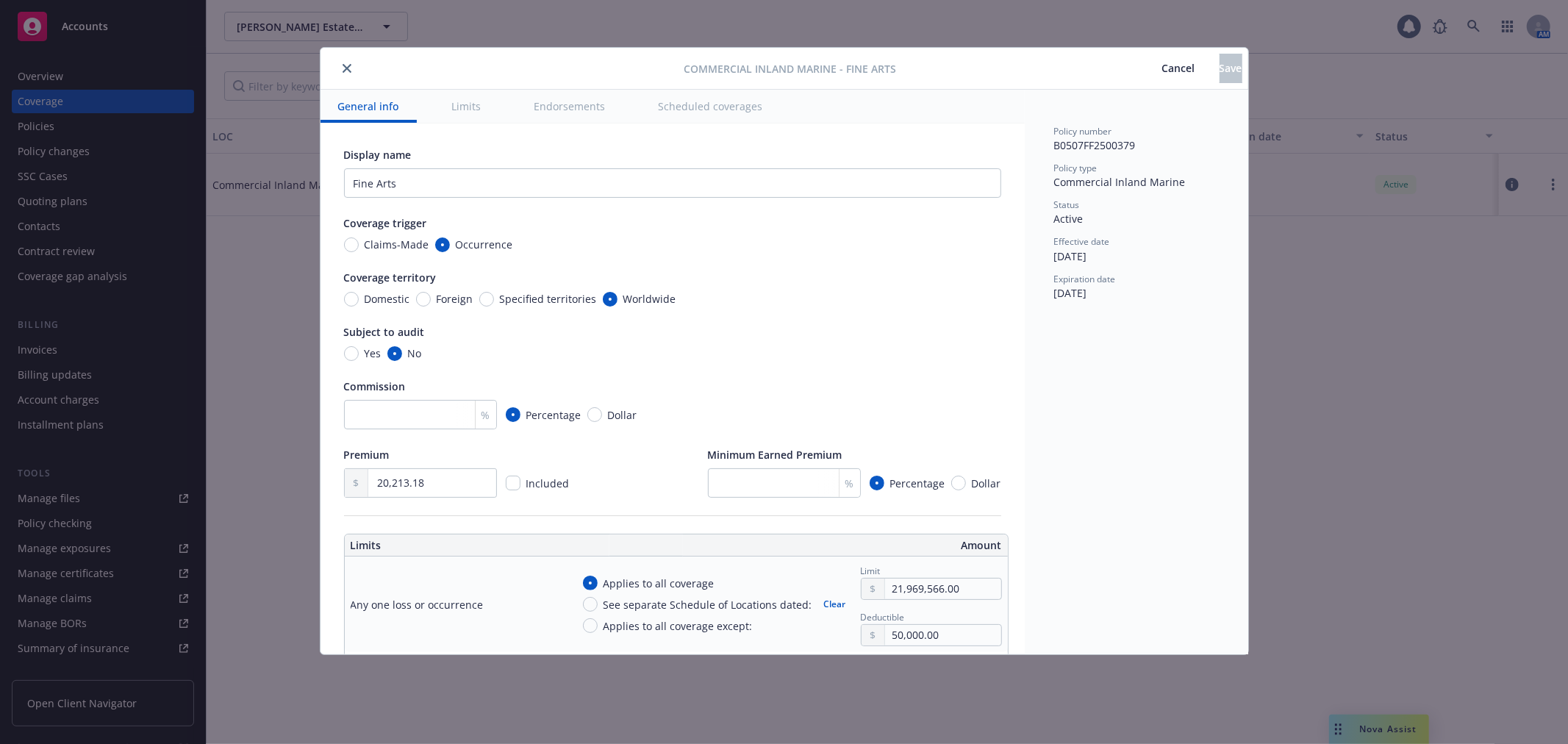
scroll to position [82, 0]
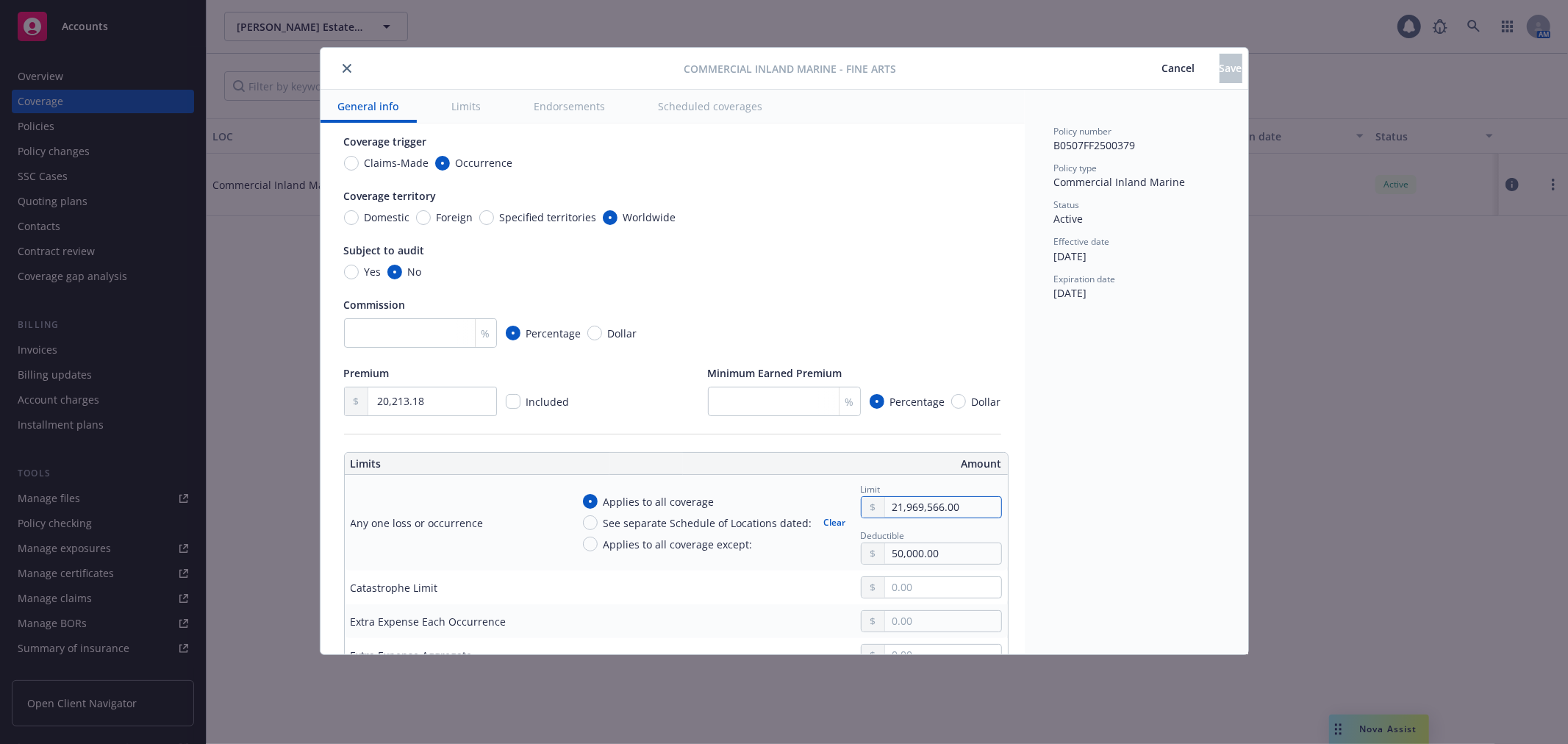
click at [895, 506] on input "21,969,566.00" at bounding box center [942, 507] width 115 height 20
paste input "15,75"
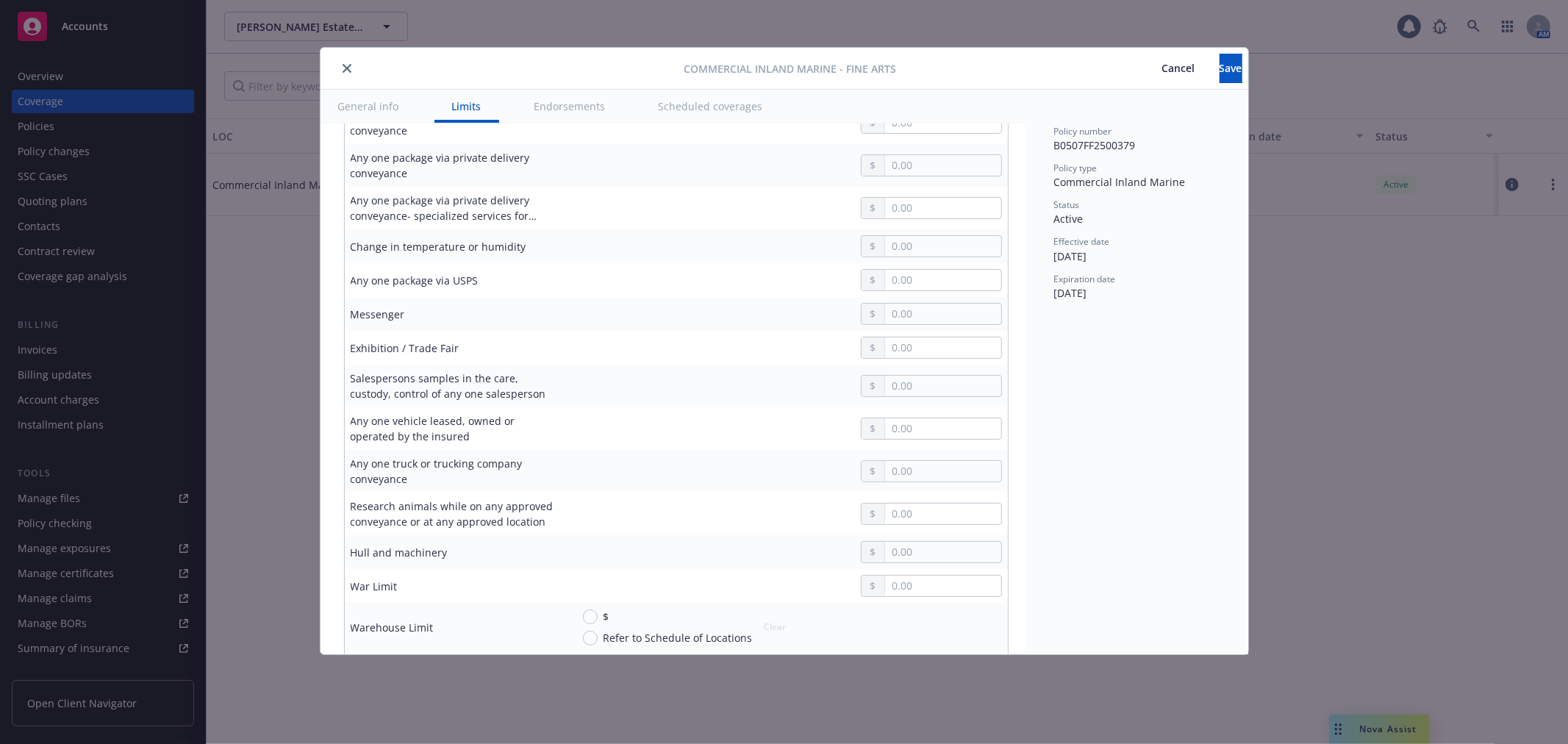
scroll to position [899, 0]
type input "15,759,566.00"
click at [1220, 67] on span "Save" at bounding box center [1231, 68] width 23 height 14
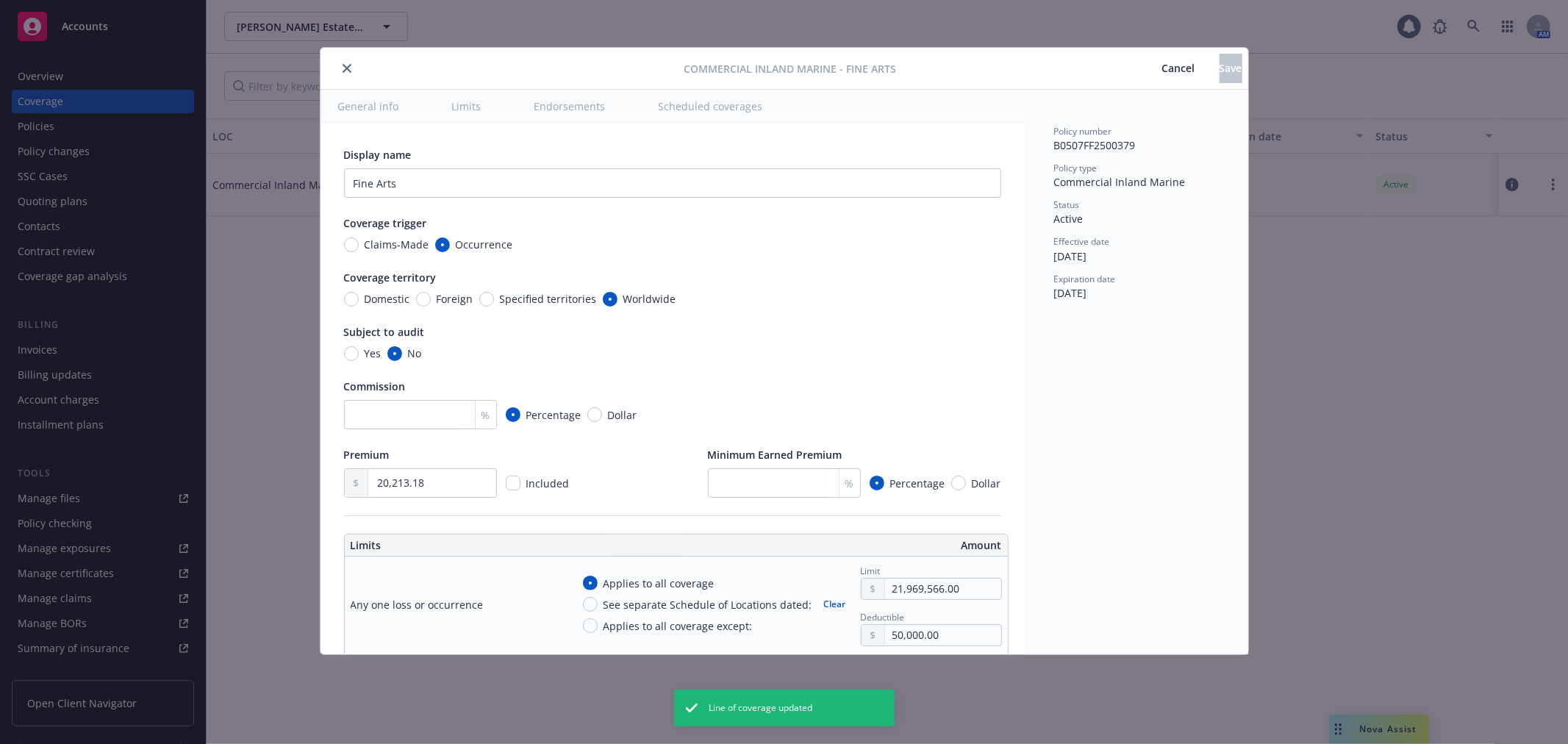
type input "15,759,566.00"
click at [461, 179] on input "Fine Arts" at bounding box center [672, 183] width 657 height 30
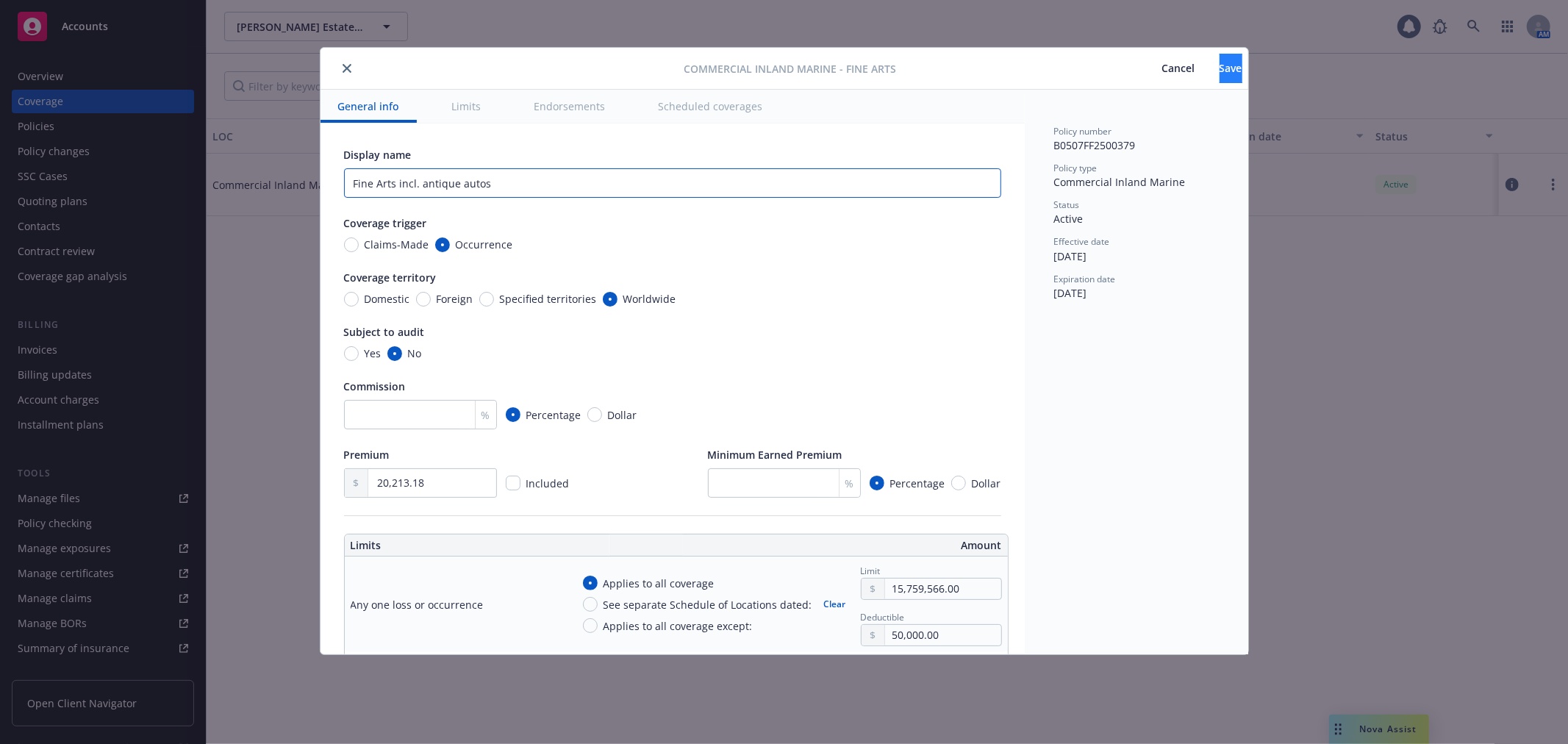
type input "Fine Arts incl. antique autos"
click at [1220, 76] on button "Save" at bounding box center [1231, 68] width 23 height 30
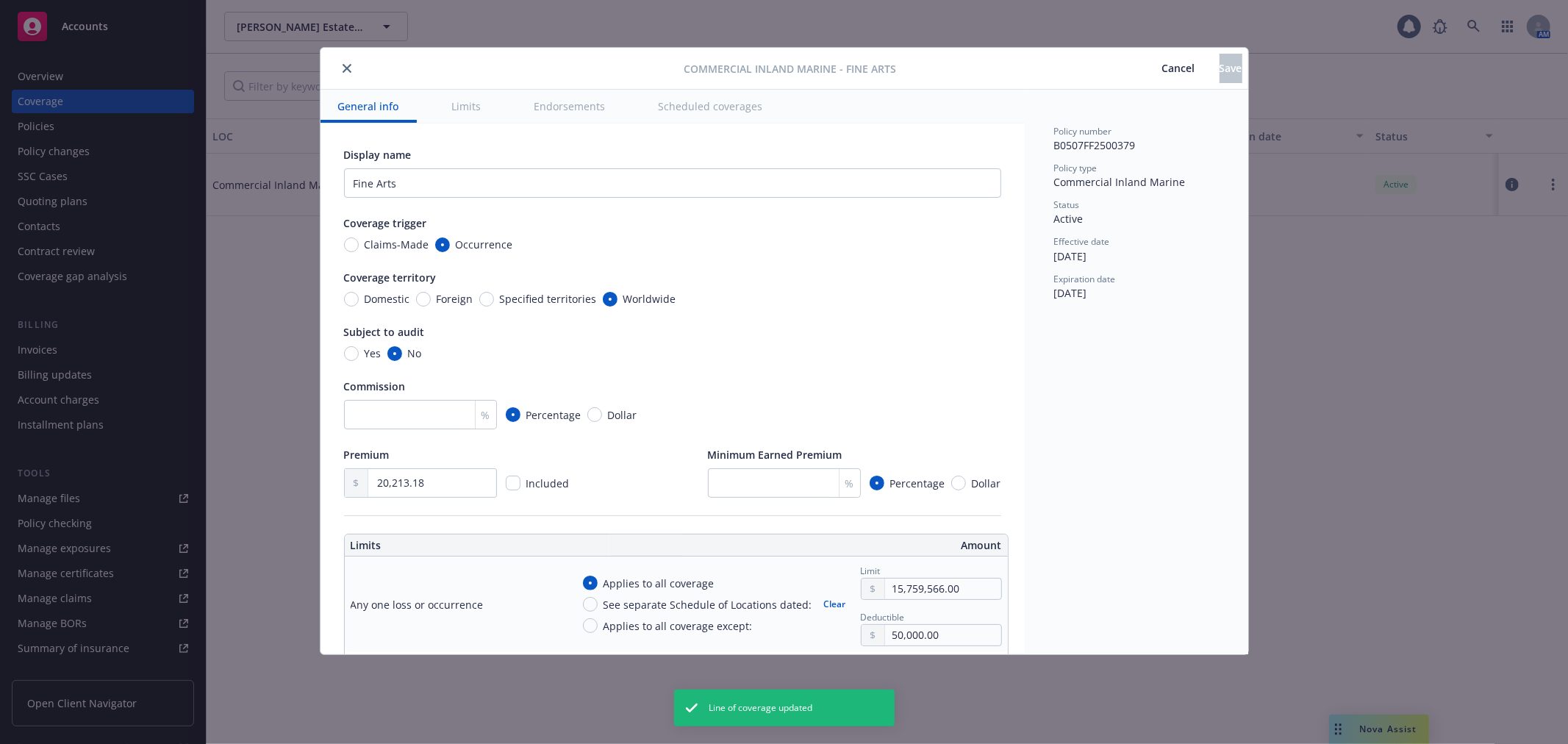
type input "Fine Arts incl. antique autos"
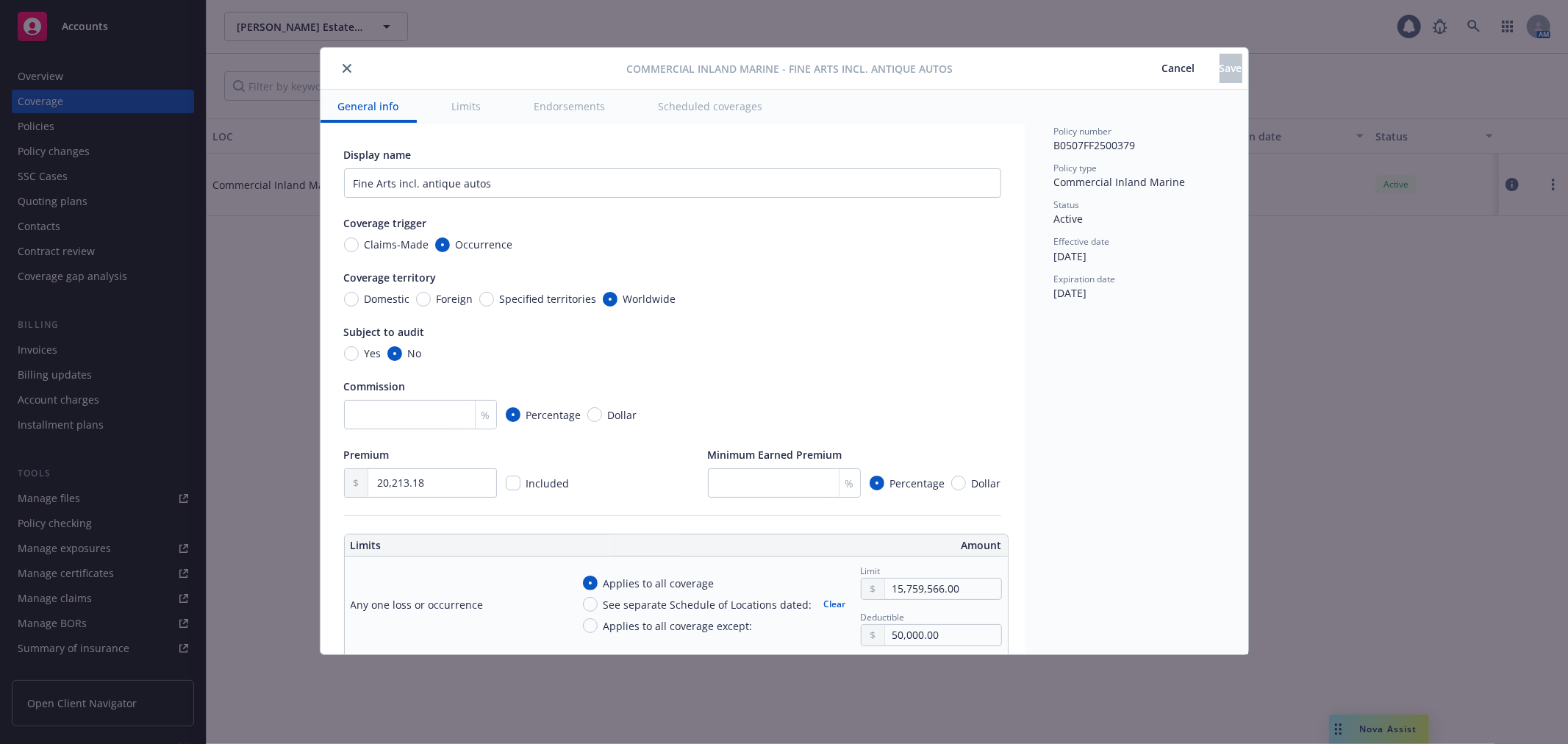
click at [344, 69] on icon "close" at bounding box center [347, 68] width 9 height 9
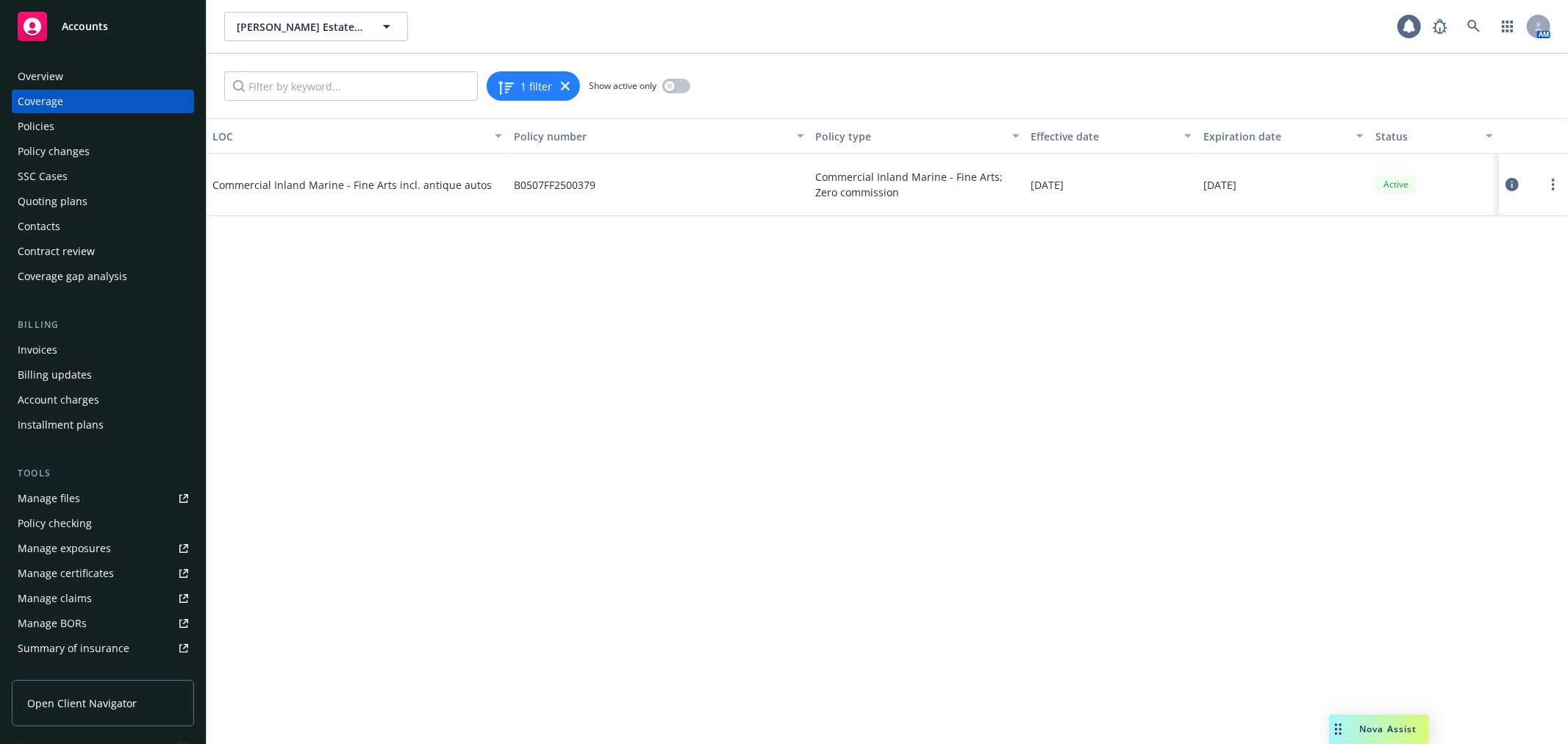
click at [123, 156] on div "Policy changes" at bounding box center [102, 151] width 170 height 23
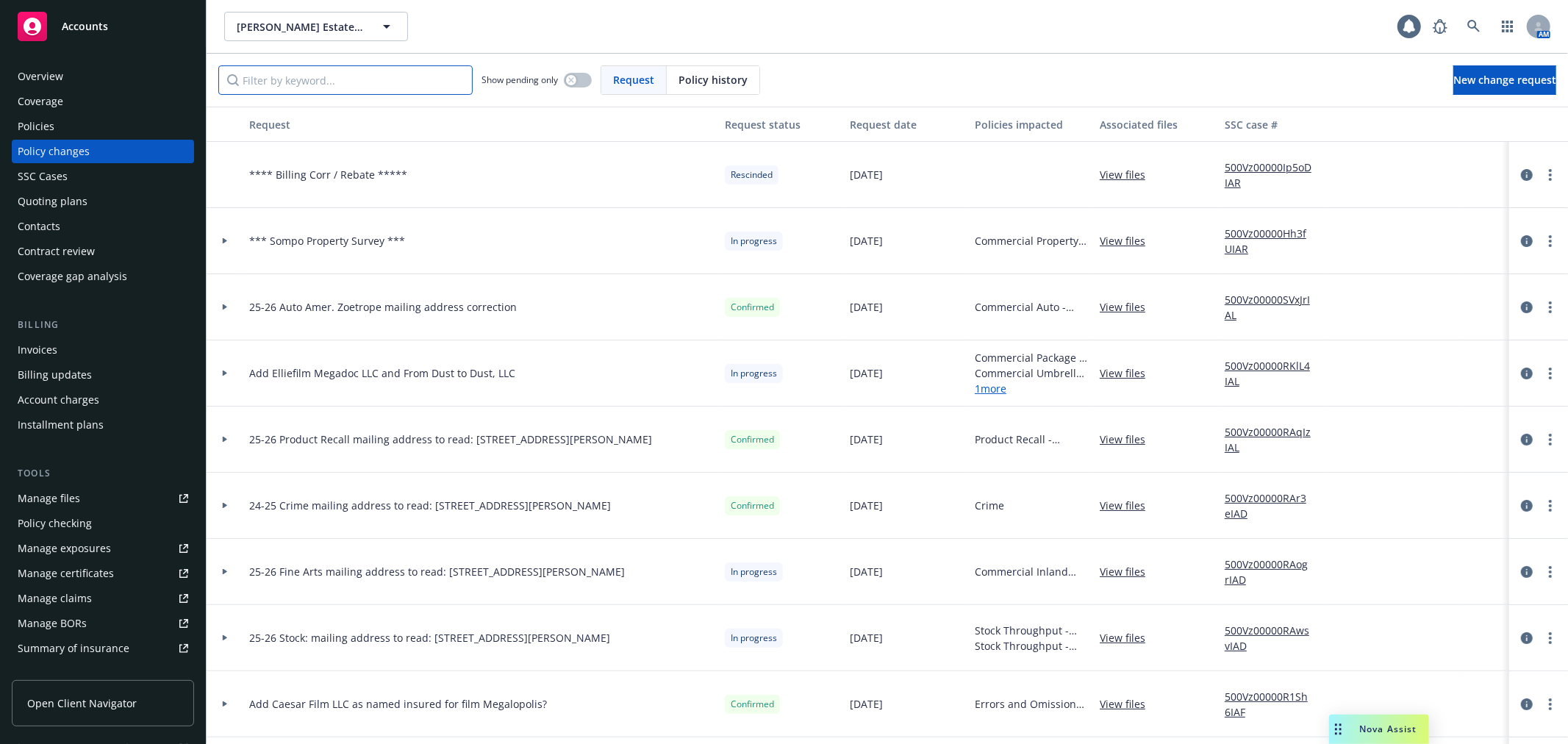
click at [376, 86] on input "Filter by keyword..." at bounding box center [345, 80] width 255 height 30
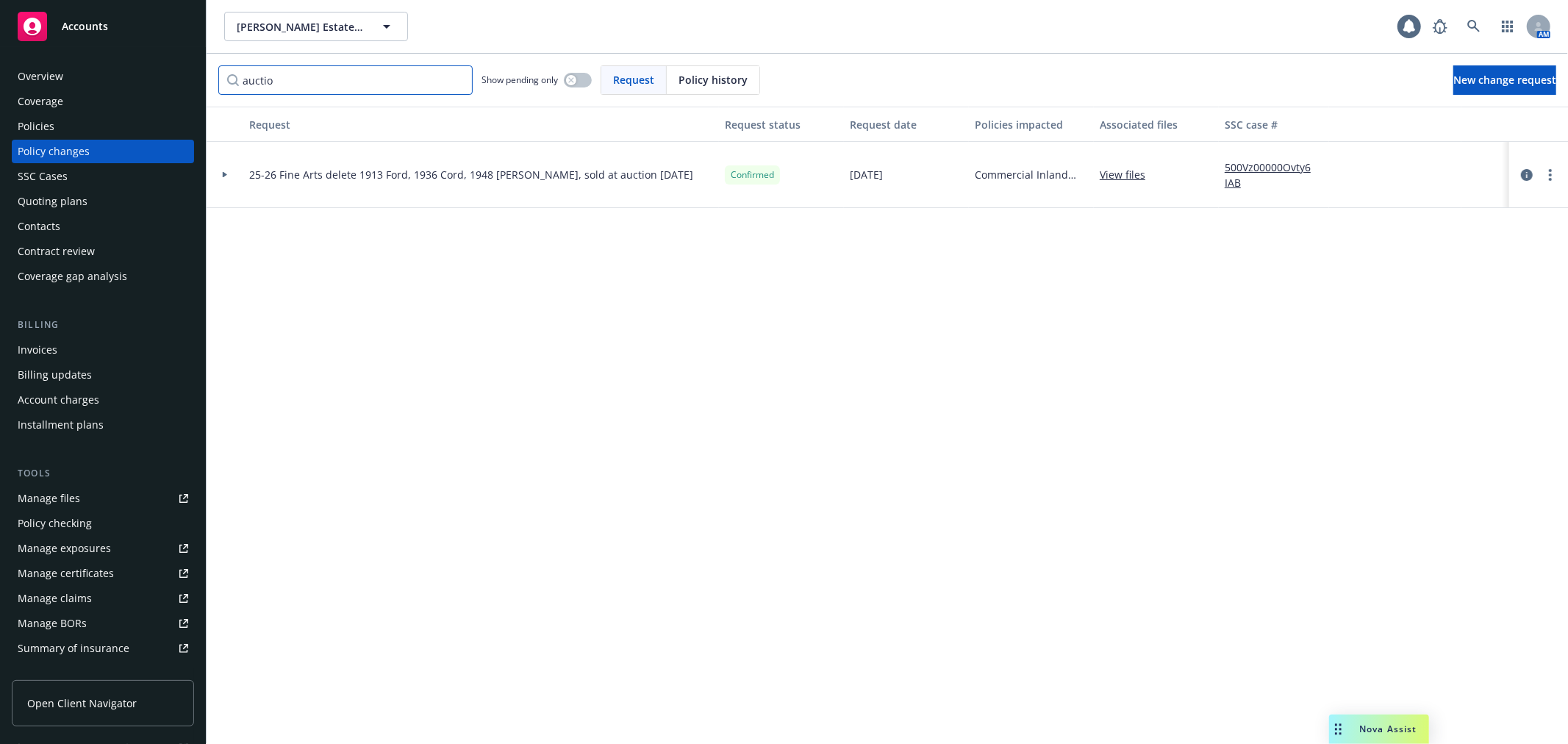
type input "auctio"
drag, startPoint x: 248, startPoint y: 177, endPoint x: 639, endPoint y: 177, distance: 391.0
click at [639, 177] on div "25-26 Fine Arts delete 1913 Ford, 1936 Cord, 1948 [PERSON_NAME], sold at auctio…" at bounding box center [481, 174] width 476 height 66
copy span "25-26 Fine Arts delete 1913 Ford, 1936 Cord, 1948 [PERSON_NAME], sold at auctio…"
click at [135, 345] on div "Invoices" at bounding box center [102, 349] width 170 height 23
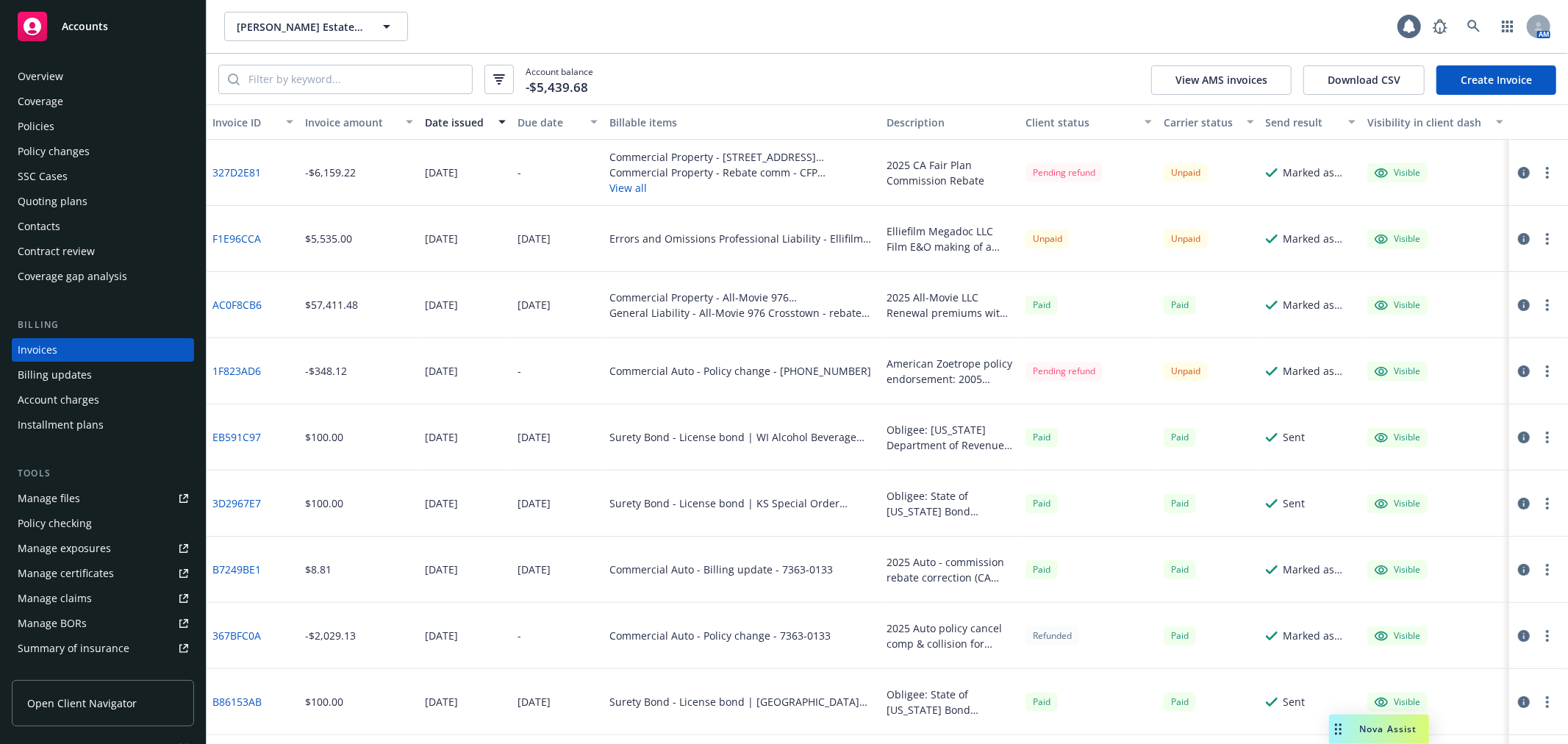
click at [1515, 80] on link "Create Invoice" at bounding box center [1496, 80] width 120 height 30
